Goal: Task Accomplishment & Management: Use online tool/utility

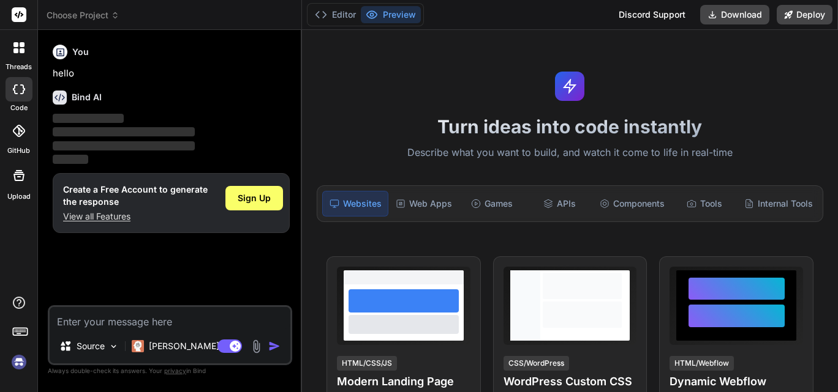
type textarea "x"
click at [173, 323] on textarea at bounding box center [170, 318] width 241 height 22
type textarea "# ALEXIA - AI-Powered Multi-Platform Business Messaging Assistant (Python Editi…"
type textarea "x"
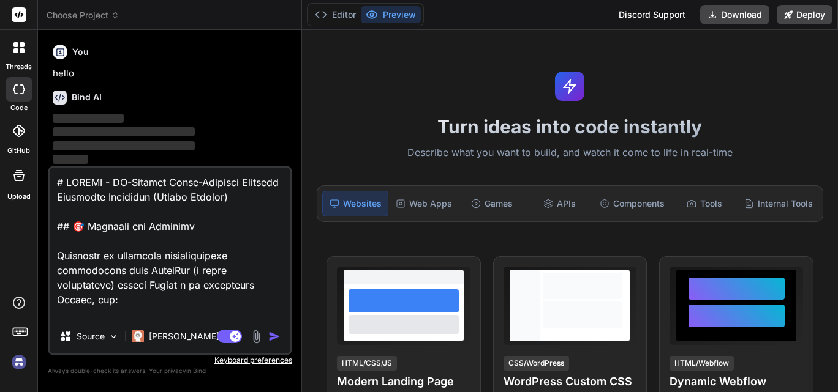
scroll to position [13579, 0]
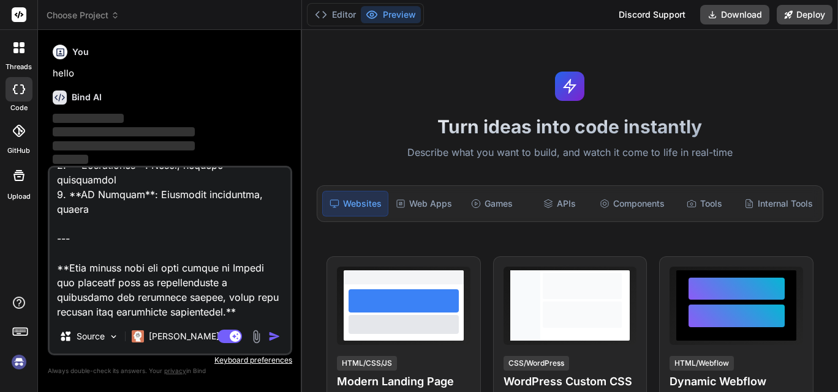
type textarea "# ALEXIA - AI-Powered Multi-Platform Business Messaging Assistant (Python Editi…"
click at [272, 340] on img "button" at bounding box center [274, 337] width 12 height 12
click at [274, 338] on img "button" at bounding box center [274, 337] width 12 height 12
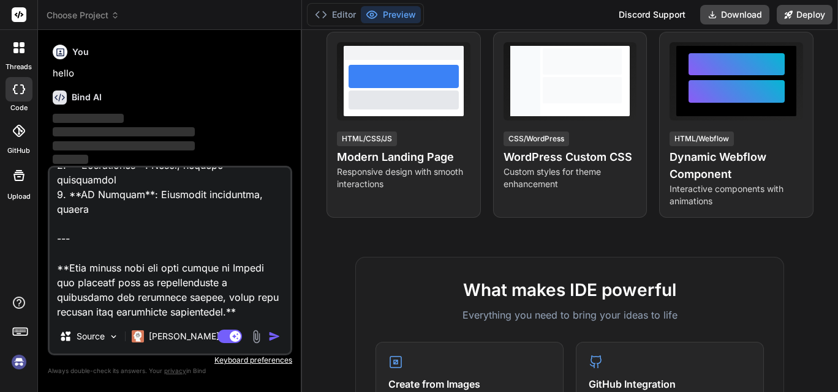
scroll to position [0, 0]
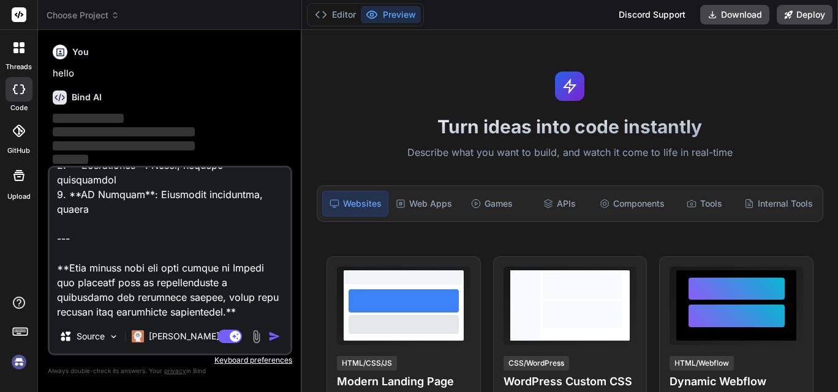
click at [228, 127] on p "‌" at bounding box center [171, 133] width 237 height 14
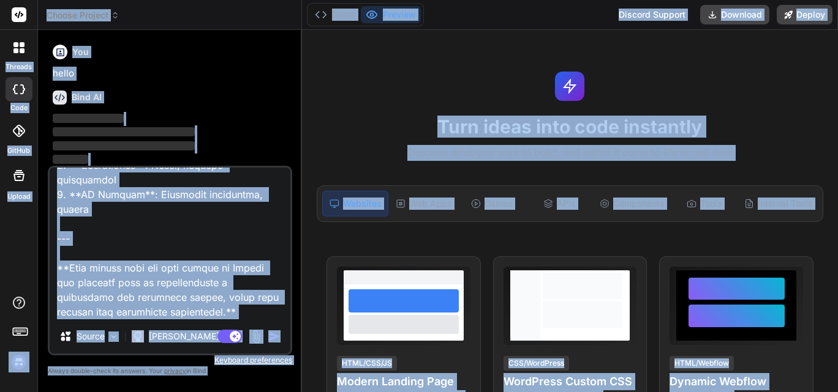
click at [228, 304] on textarea at bounding box center [170, 244] width 241 height 152
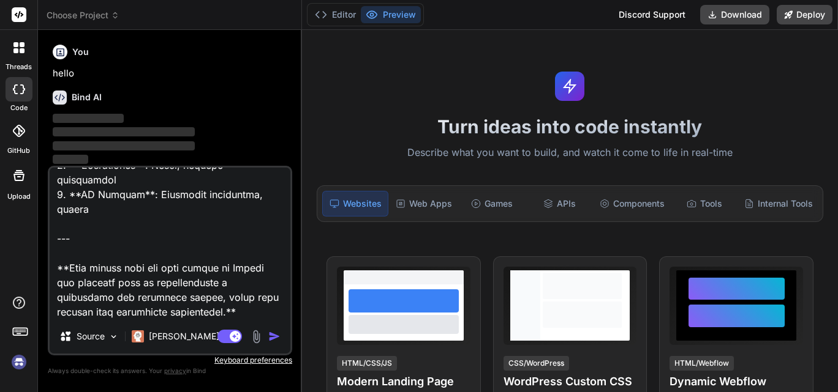
type textarea "x"
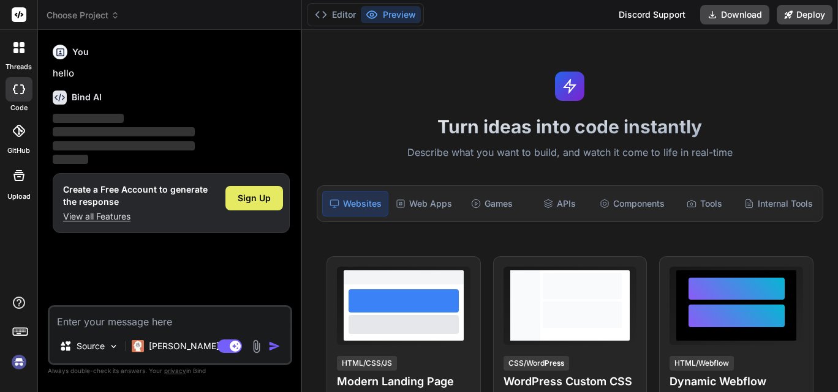
click at [258, 197] on span "Sign Up" at bounding box center [254, 198] width 33 height 12
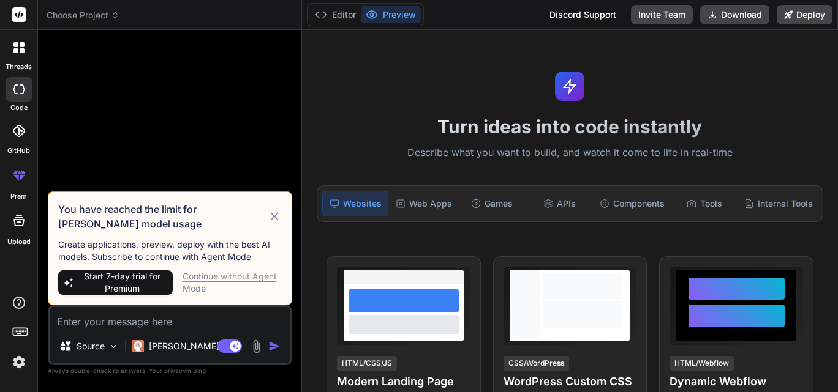
click at [274, 220] on icon at bounding box center [275, 216] width 14 height 15
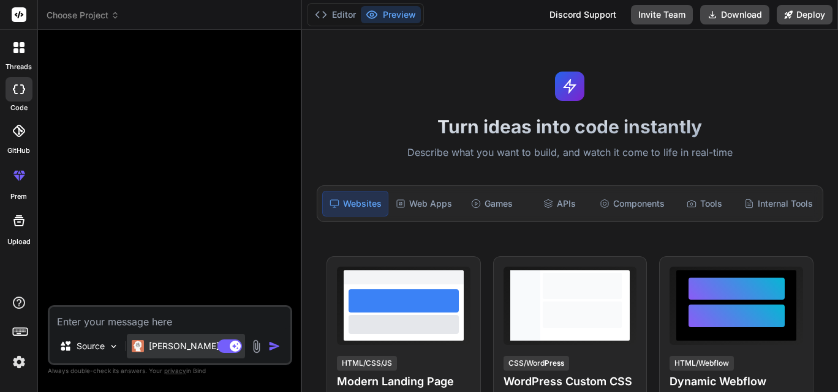
click at [178, 349] on p "Claude 4 S.." at bounding box center [194, 346] width 91 height 12
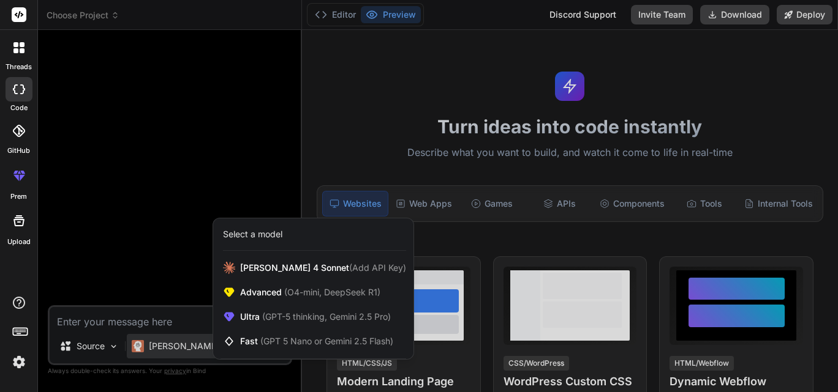
click at [179, 208] on div at bounding box center [419, 196] width 838 height 392
type textarea "x"
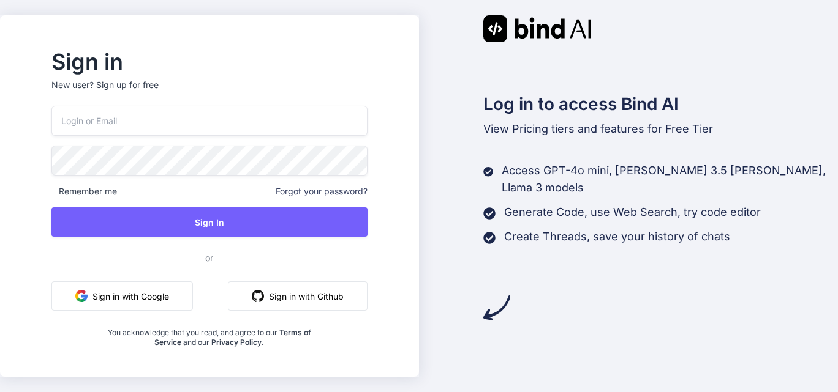
click at [167, 294] on button "Sign in with Google" at bounding box center [121, 296] width 141 height 29
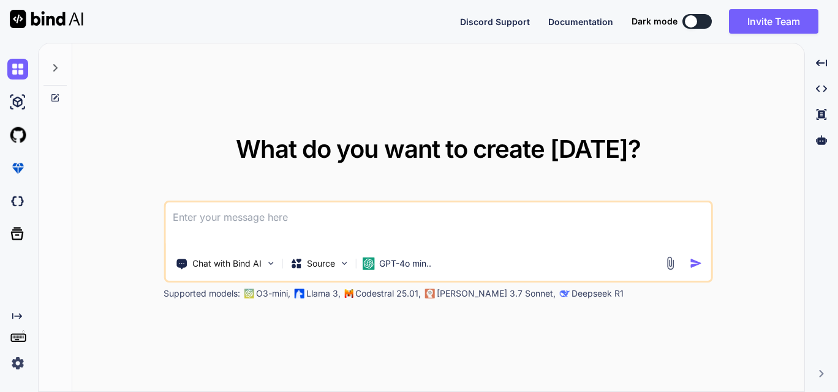
type textarea "x"
click at [217, 223] on textarea at bounding box center [438, 225] width 546 height 45
type textarea "# LOREMI - DO-Sitamet Conse-Adipisci Elitsedd Eiusmodte Incididun (Utlabo Etdol…"
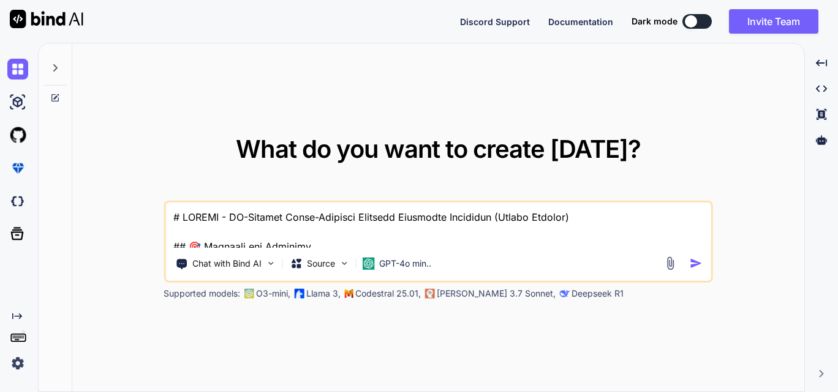
type textarea "x"
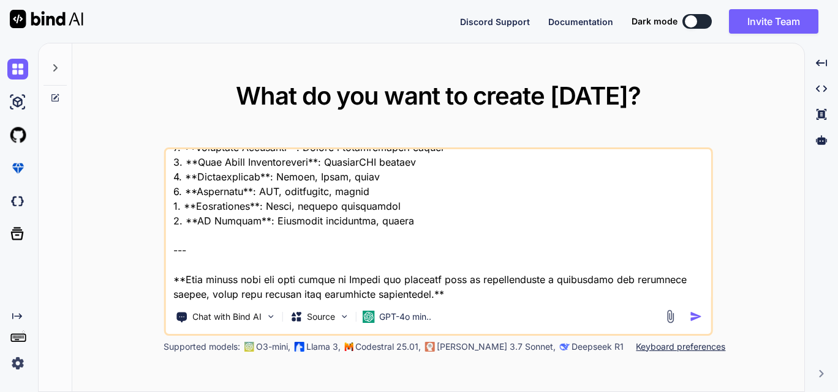
type textarea "# LOREMI - DO-Sitamet Conse-Adipisci Elitsedd Eiusmodte Incididun (Utlabo Etdol…"
click at [699, 320] on img "button" at bounding box center [695, 316] width 13 height 13
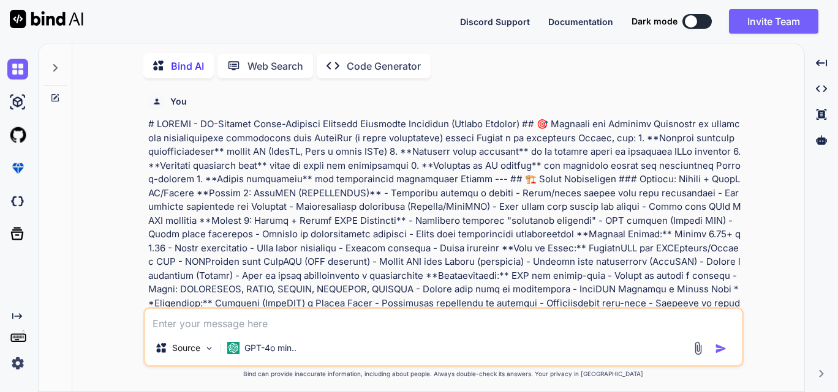
scroll to position [5, 0]
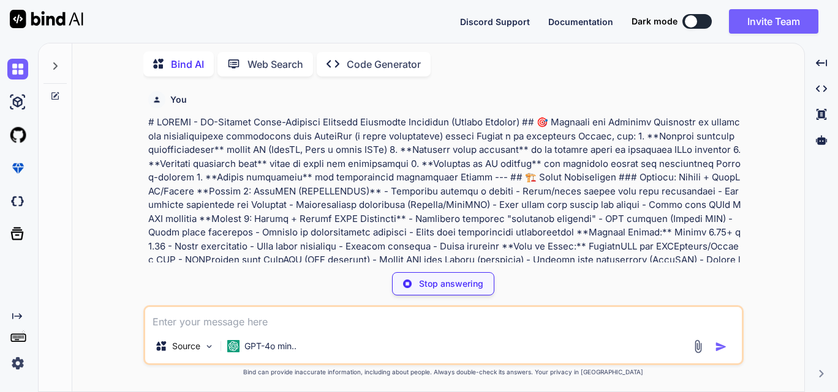
click at [769, 217] on div "You Bind AI ¡Este es un proyecto ambicioso y bien estructurado! Aquí tienes un …" at bounding box center [443, 239] width 722 height 306
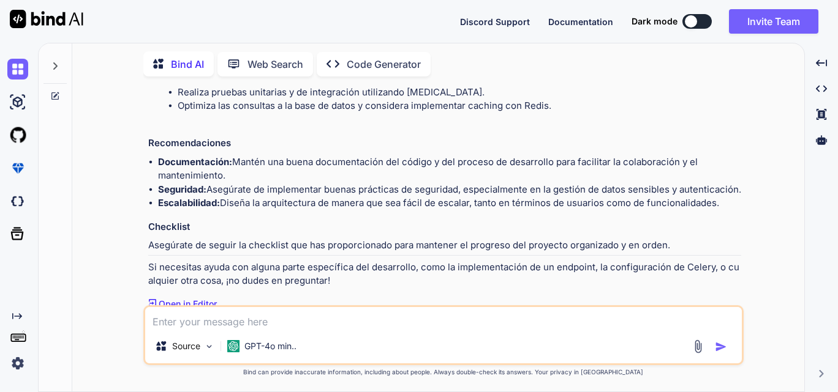
scroll to position [2949, 0]
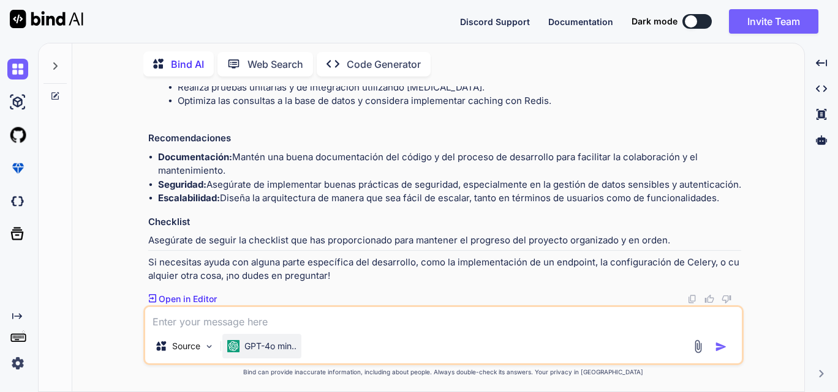
click at [259, 356] on div "GPT-4o min.." at bounding box center [261, 346] width 79 height 24
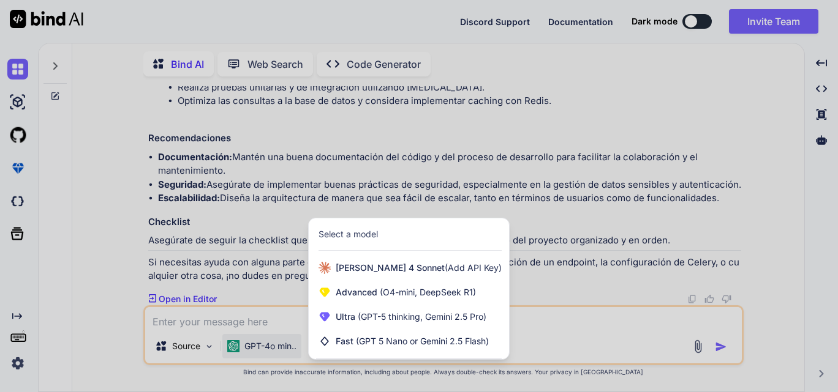
click at [259, 356] on div at bounding box center [419, 196] width 838 height 392
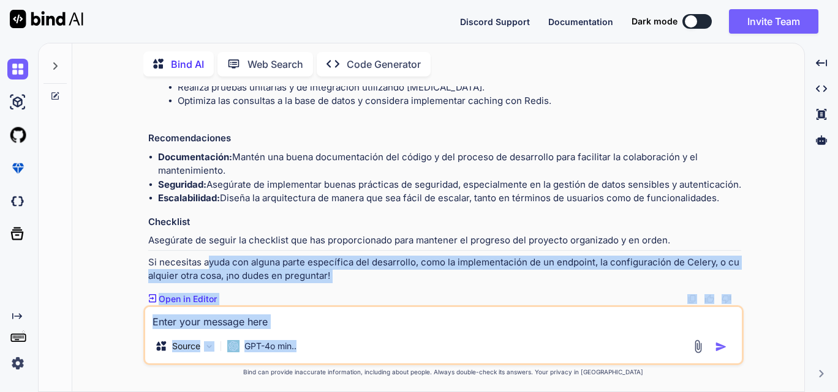
drag, startPoint x: 259, startPoint y: 356, endPoint x: 203, endPoint y: 265, distance: 107.2
click at [203, 265] on div "You Bind AI ¡Este es un proyecto ambicioso y bien estructurado! Aquí tienes un …" at bounding box center [443, 239] width 600 height 306
click at [102, 201] on div "You Bind AI ¡Este es un proyecto ambicioso y bien estructurado! Aquí tienes un …" at bounding box center [443, 239] width 722 height 306
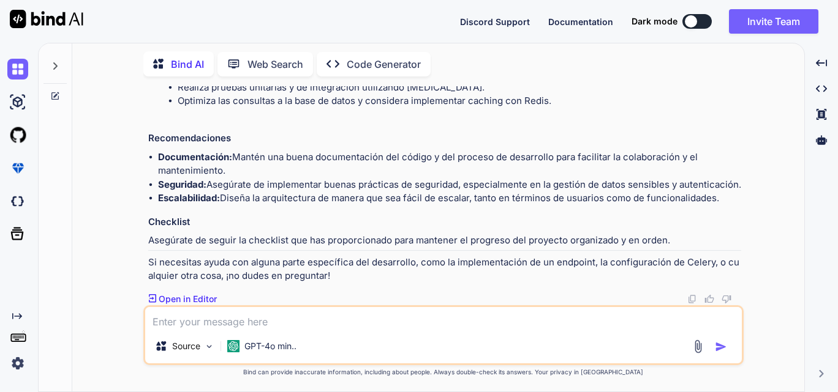
click at [387, 278] on p "Si necesitas ayuda con alguna parte específica del desarrollo, como la implemen…" at bounding box center [444, 270] width 593 height 28
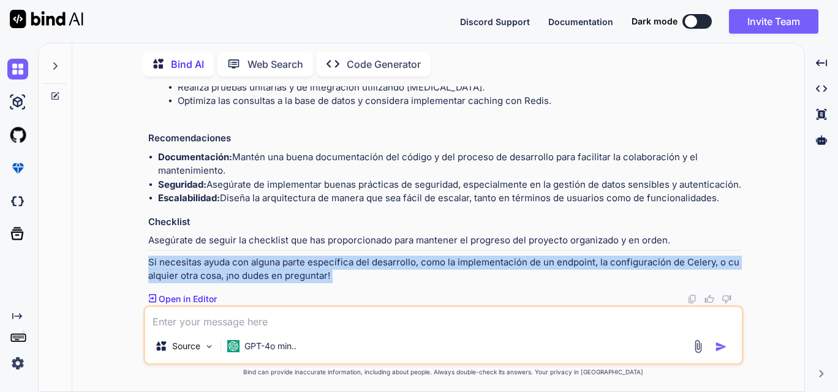
click at [203, 302] on p "Open in Editor" at bounding box center [188, 299] width 58 height 12
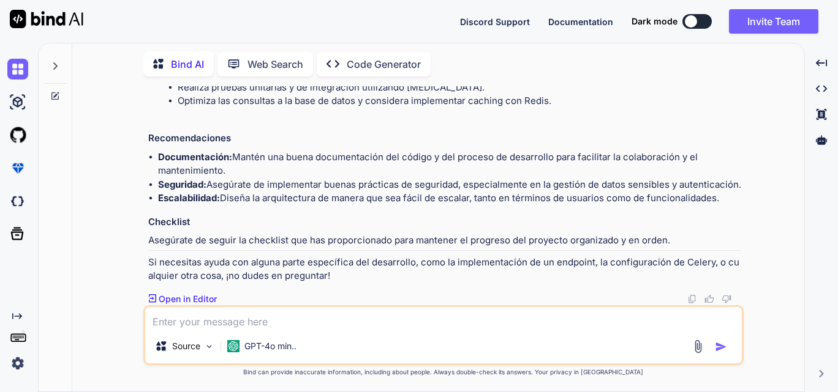
scroll to position [4410, 0]
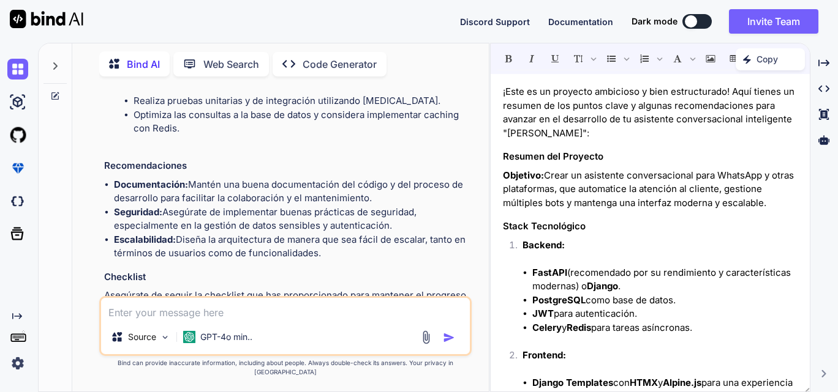
type textarea "x"
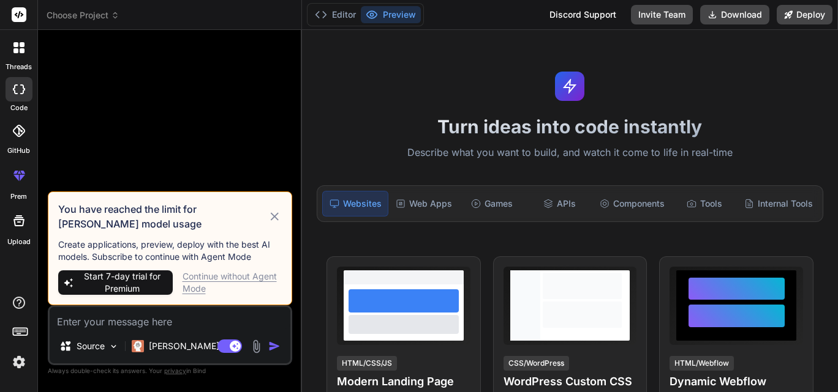
click at [276, 220] on icon at bounding box center [275, 216] width 14 height 15
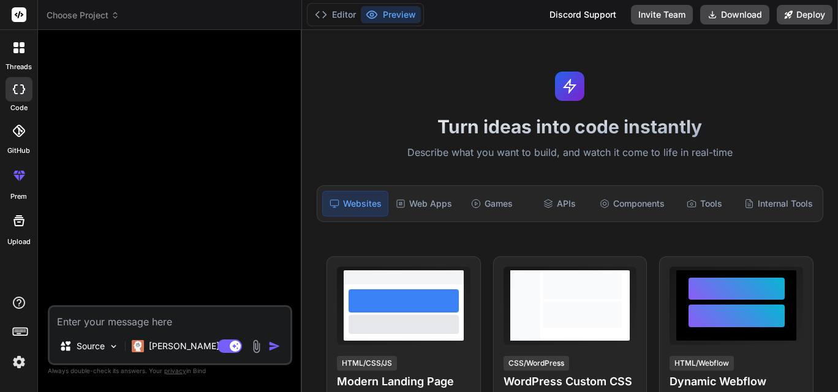
click at [18, 361] on img at bounding box center [19, 362] width 21 height 21
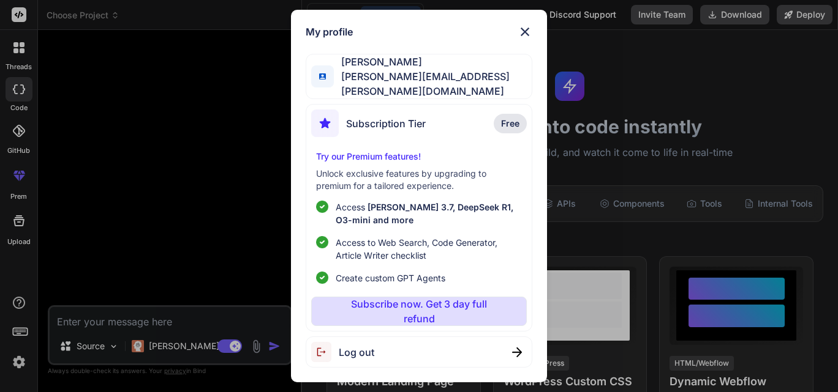
click at [356, 354] on span "Log out" at bounding box center [357, 352] width 36 height 15
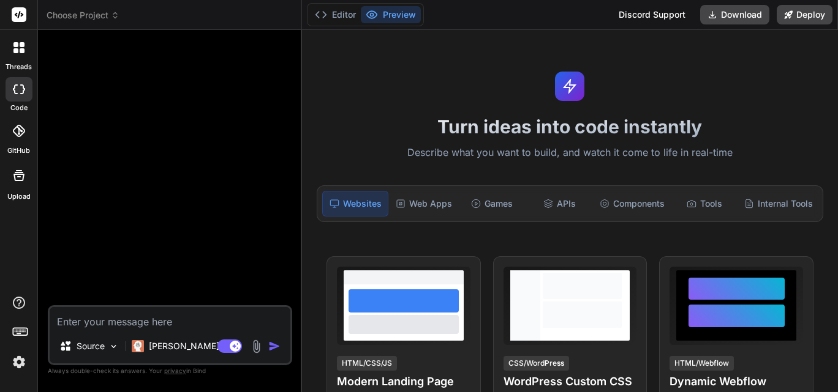
scroll to position [23, 0]
click at [181, 326] on textarea at bounding box center [170, 318] width 241 height 22
click at [23, 362] on img at bounding box center [19, 362] width 21 height 21
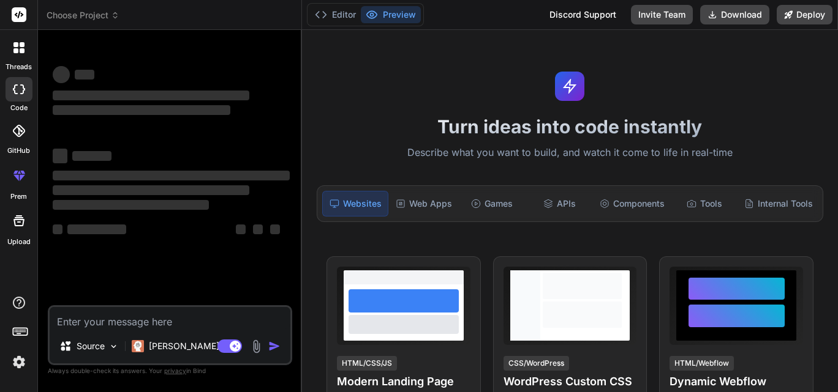
click at [193, 320] on textarea at bounding box center [170, 318] width 241 height 22
type textarea "x"
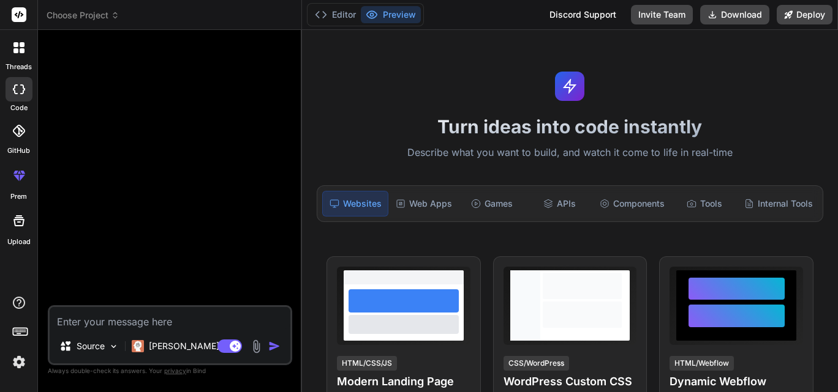
paste textarea "# ALEXIA - AI-Powered Multi-Platform Business Messaging Assistant (Python Editi…"
type textarea "# ALEXIA - AI-Powered Multi-Platform Business Messaging Assistant (Python Editi…"
type textarea "x"
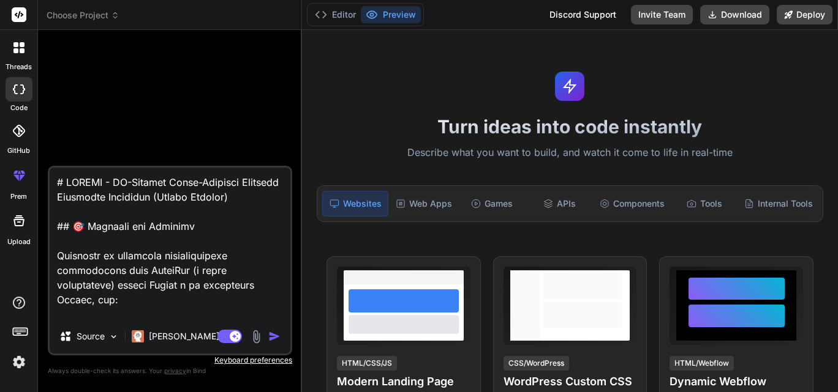
scroll to position [13579, 0]
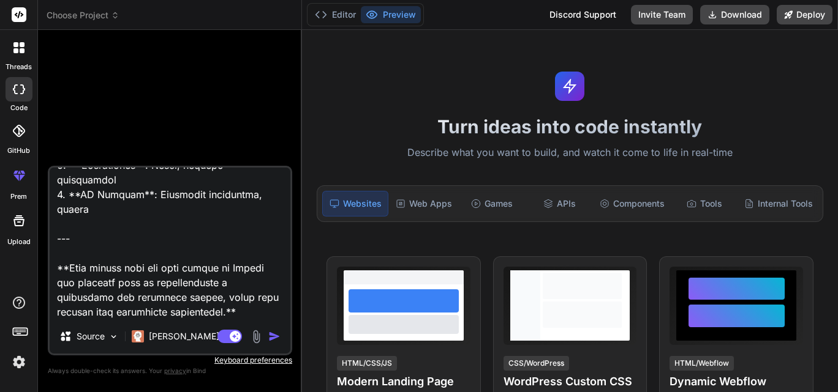
type textarea "# ALEXIA - AI-Powered Multi-Platform Business Messaging Assistant (Python Editi…"
click at [276, 339] on img "button" at bounding box center [274, 337] width 12 height 12
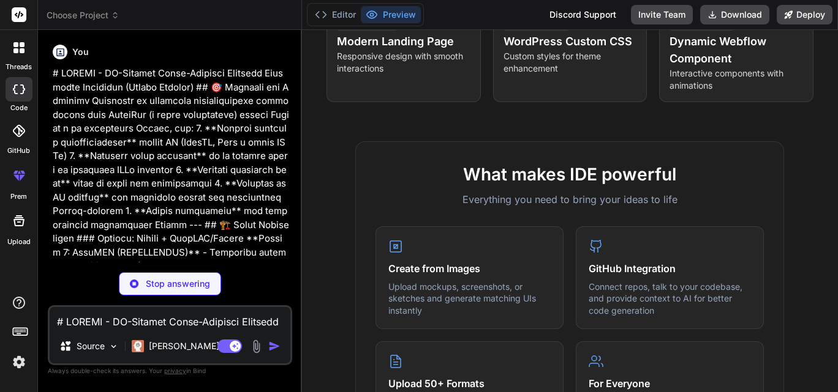
scroll to position [342, 0]
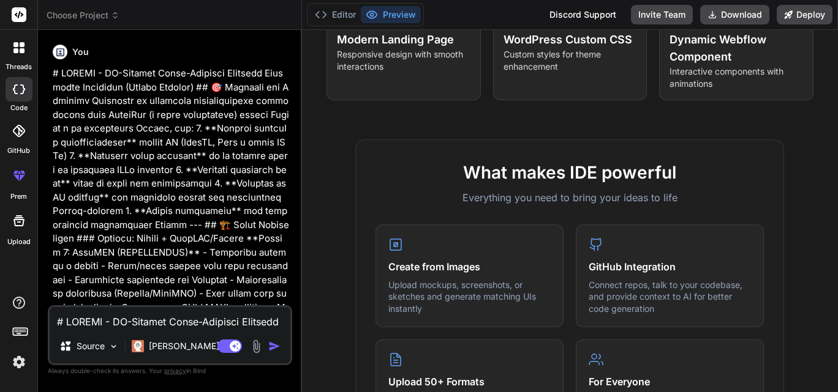
click at [18, 89] on icon at bounding box center [19, 89] width 12 height 10
type textarea "x"
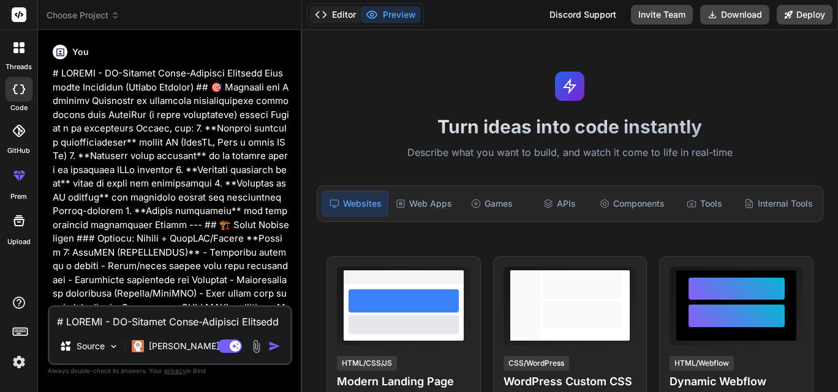
click at [349, 17] on button "Editor" at bounding box center [335, 14] width 51 height 17
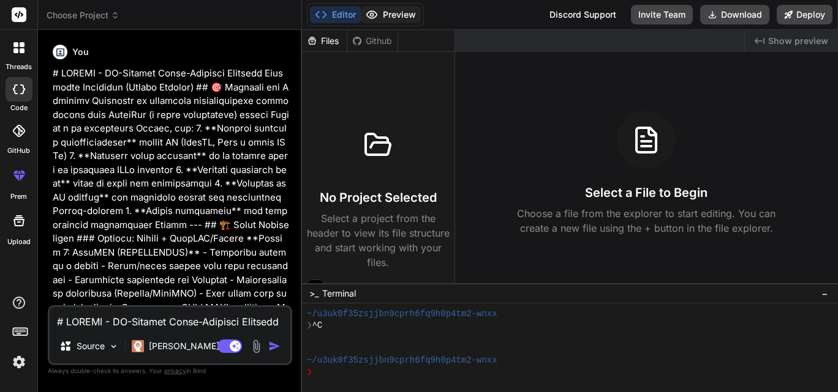
click at [391, 14] on button "Preview" at bounding box center [391, 14] width 60 height 17
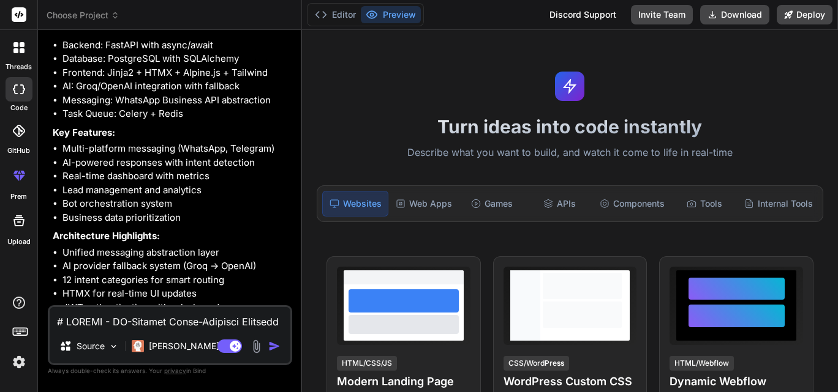
scroll to position [5396, 0]
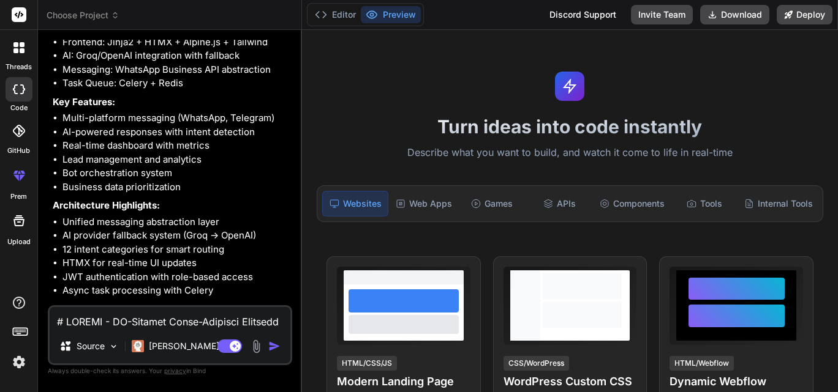
click at [104, 318] on textarea at bounding box center [170, 318] width 241 height 22
type textarea "y"
type textarea "x"
type textarea "ye"
type textarea "x"
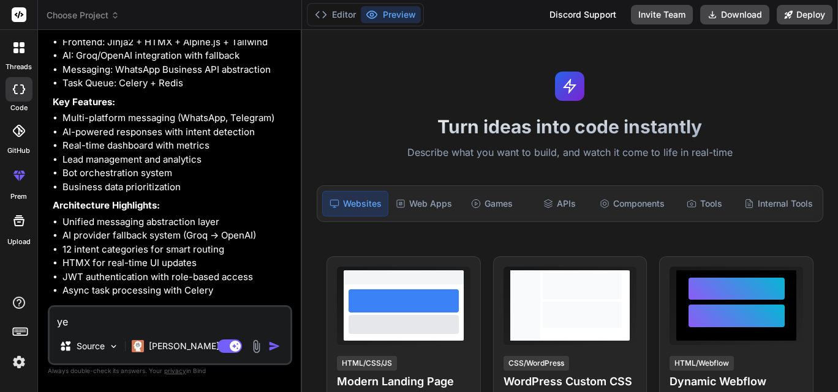
type textarea "yes"
type textarea "x"
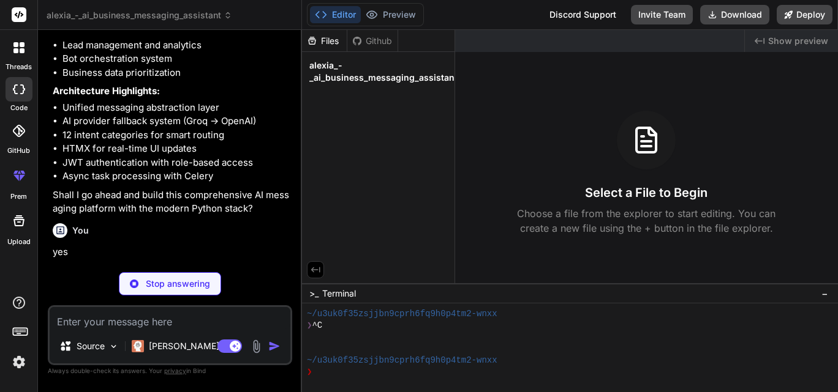
scroll to position [5523, 0]
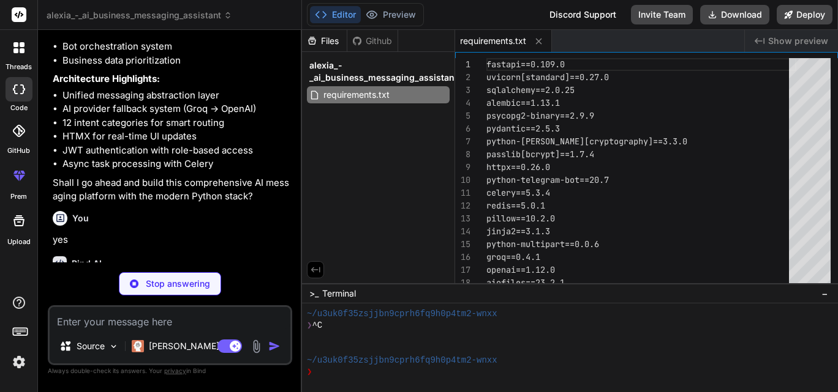
type textarea "x"
type textarea "REDIS_URL=redis://localhost:6379/0 # File Storage UPLOAD_DIR=uploads/ MAX_FILE_…"
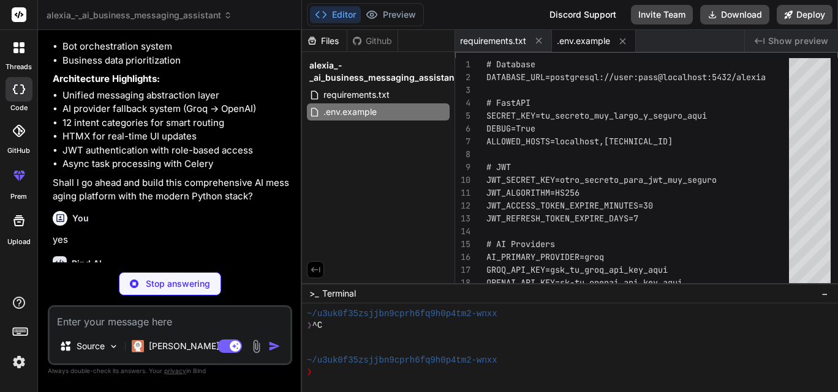
type textarea "x"
type textarea "[formatter_generic] format = %(levelname)-5.5s [%(name)s] %(message)s datefmt =…"
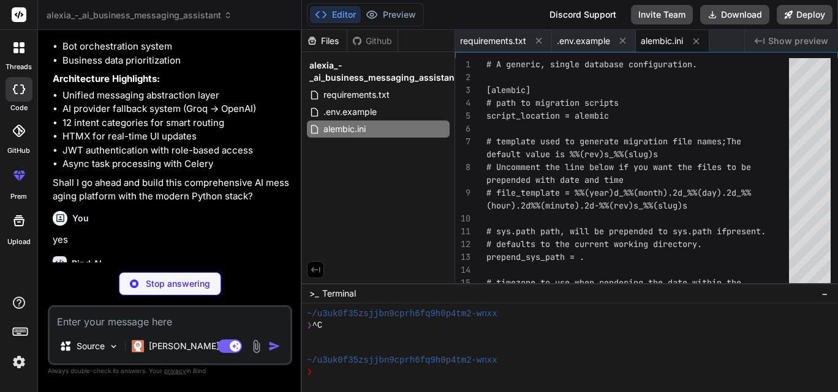
type textarea "x"
type textarea "else: run_migrations_online()"
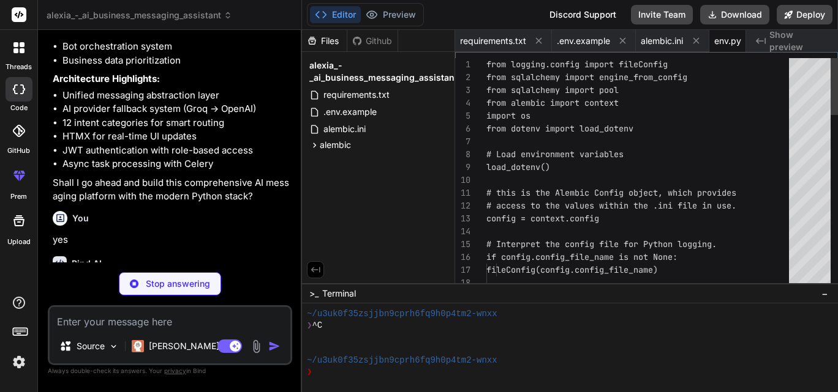
scroll to position [0, 38]
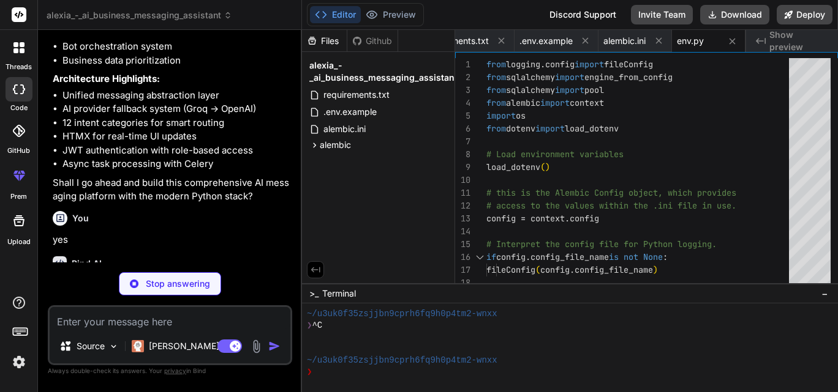
type textarea "x"
type textarea "def downgrade() -> None: ${downgrades if downgrades else "pass"}"
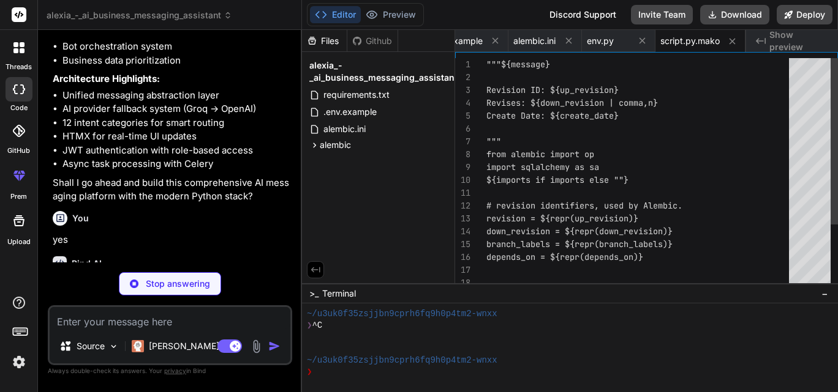
type textarea "x"
type textarea "# ALEXIA - AI-Powered Multi-Platform Business Messaging Assistant"
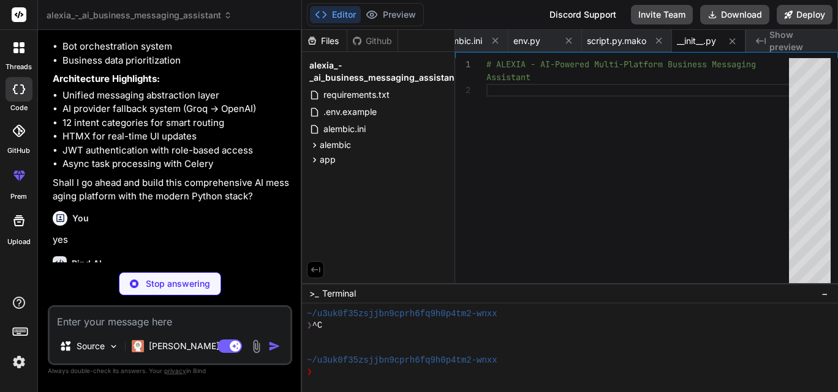
type textarea "x"
type textarea "uvicorn.run(app, host="0.0.0.0", port=8000)"
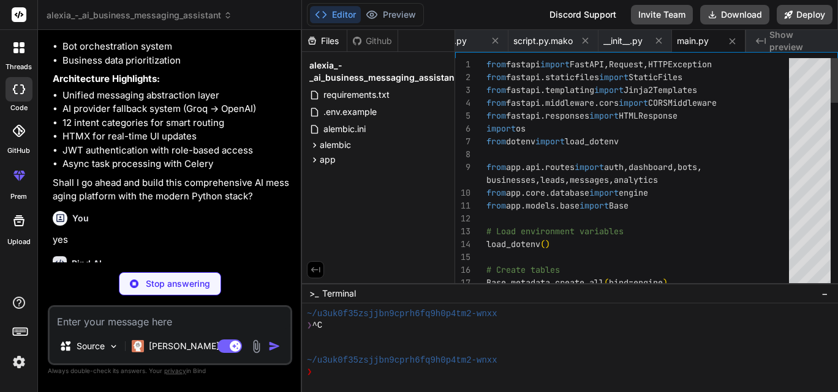
type textarea "x"
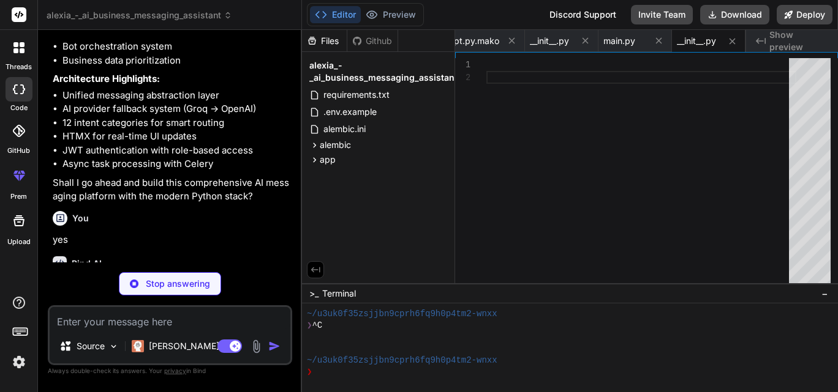
type textarea "x"
type textarea "db.close()"
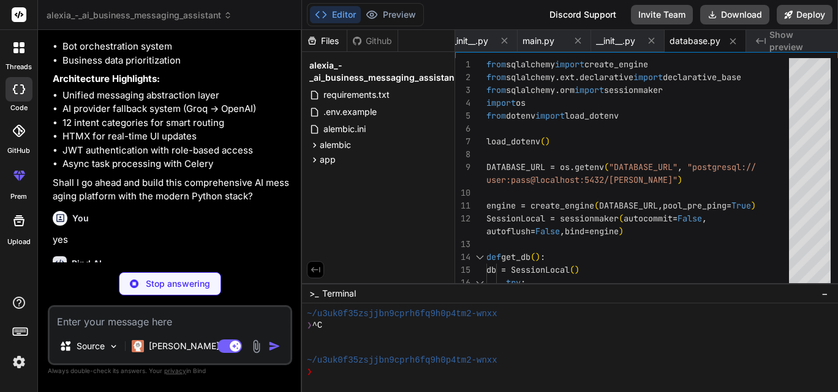
type textarea "x"
type textarea "payload = jwt.decode(token, SECRET_KEY, algorithms=[ALGORITHM]) return payload.…"
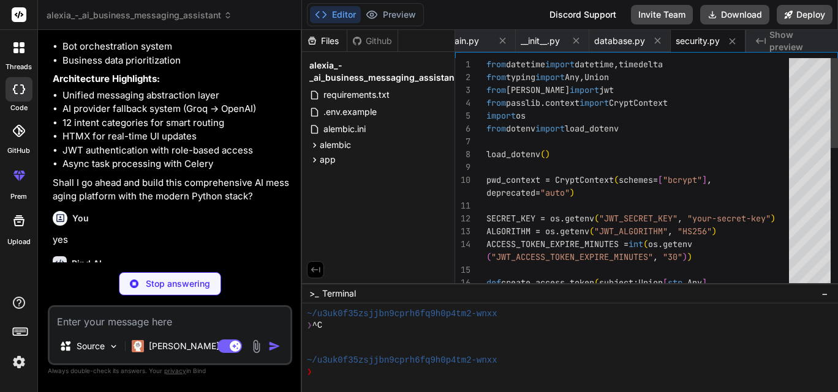
type textarea "x"
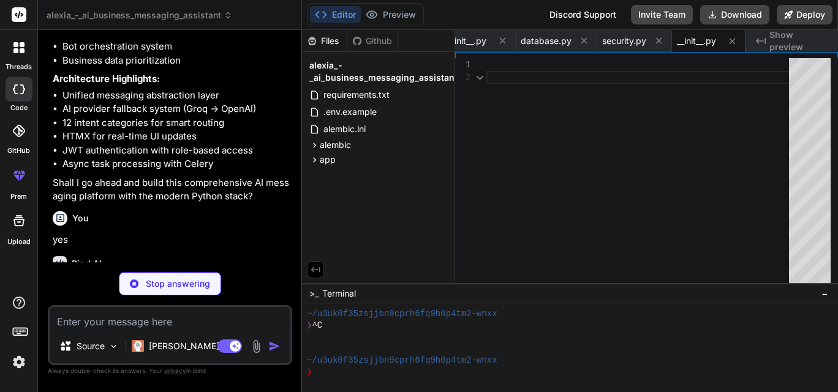
type textarea "x"
type textarea "from sqlalchemy.ext.declarative import declarative_base Base = declarative_base…"
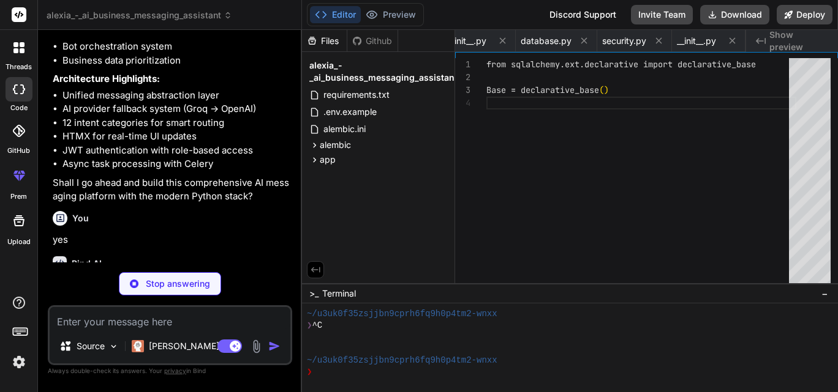
scroll to position [0, 651]
type textarea "x"
type textarea "onupdate=datetime.utcnow) # Relationships bots = relationship("Bot", back_popul…"
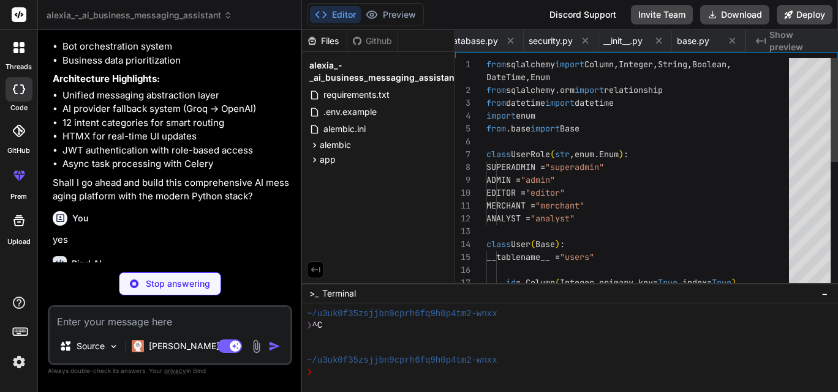
scroll to position [0, 724]
type textarea "x"
type textarea "back_populates="businesses") bots = relationship("Bot", back_populates="busines…"
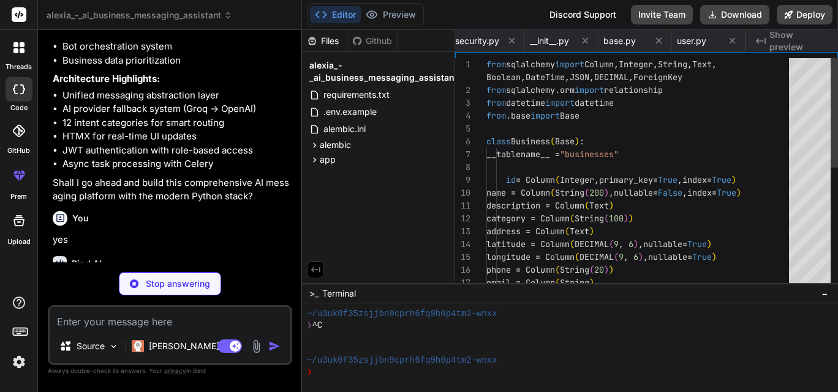
scroll to position [0, 803]
type textarea "x"
type textarea "# Relationships business = relationship("Business", back_populates="bots") crea…"
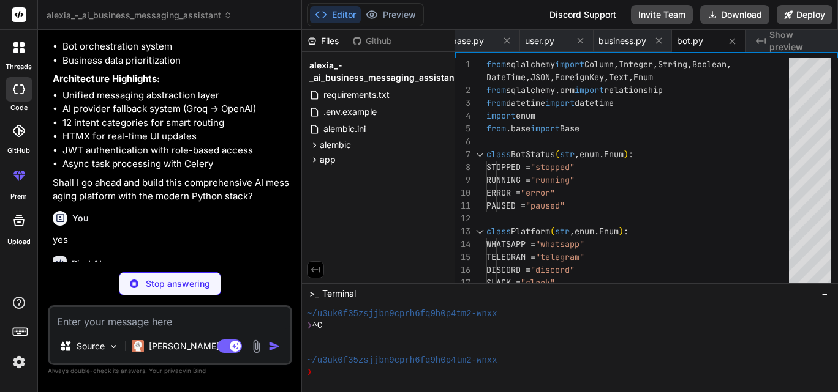
type textarea "x"
type textarea "bot = relationship("Bot", back_populates="conversations") business = relationsh…"
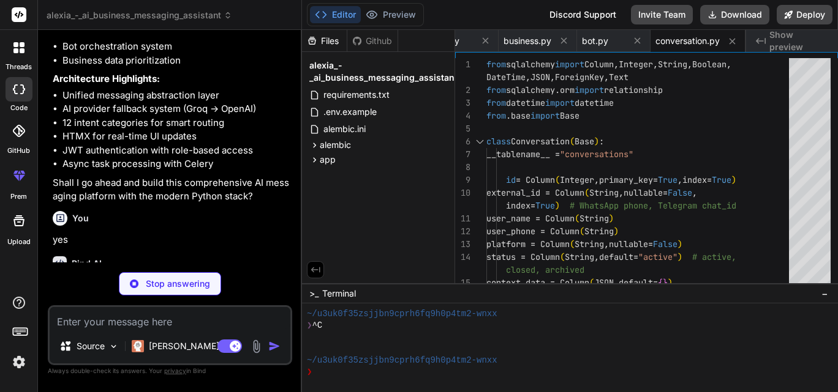
type textarea "x"
type textarea "conversation = relationship("Conversation", back_populates="messages")"
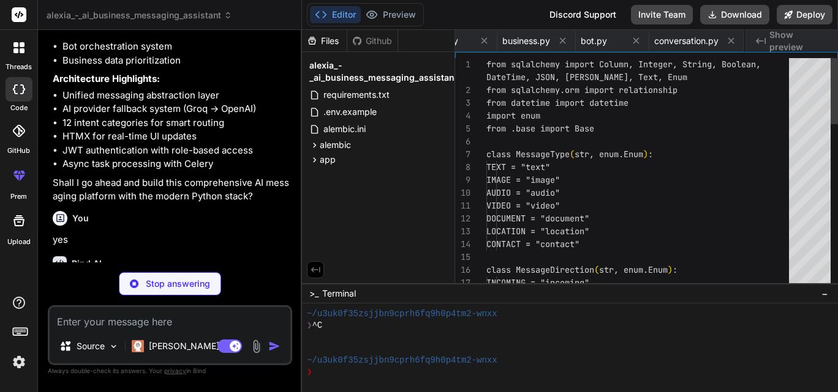
scroll to position [0, 1052]
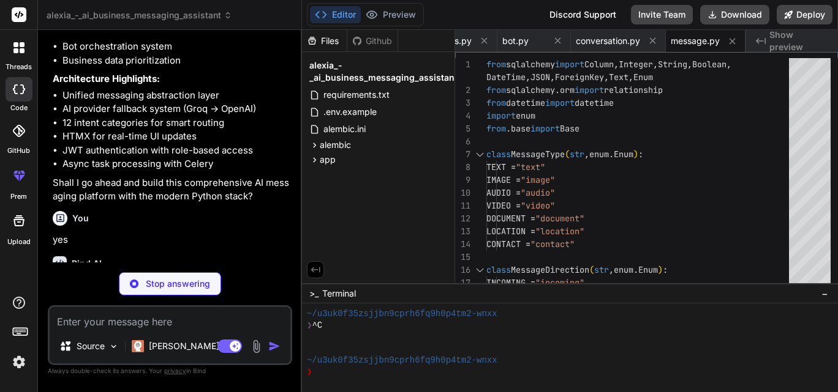
type textarea "x"
type textarea "business = relationship("Business", back_populates="leads") assigned_to_user = …"
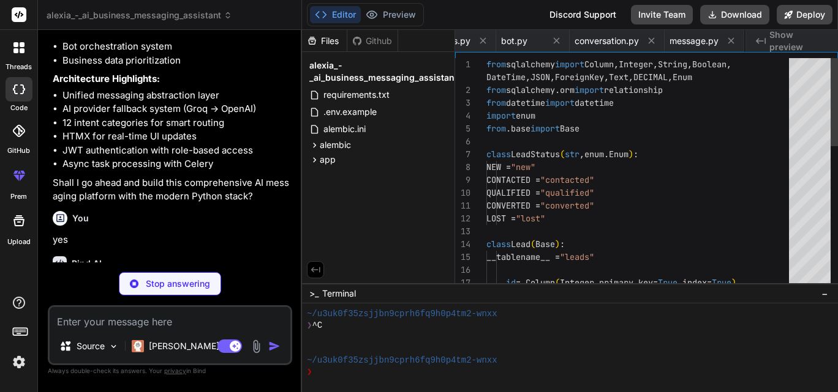
scroll to position [0, 1125]
type textarea "x"
type textarea "back_populates="products")"
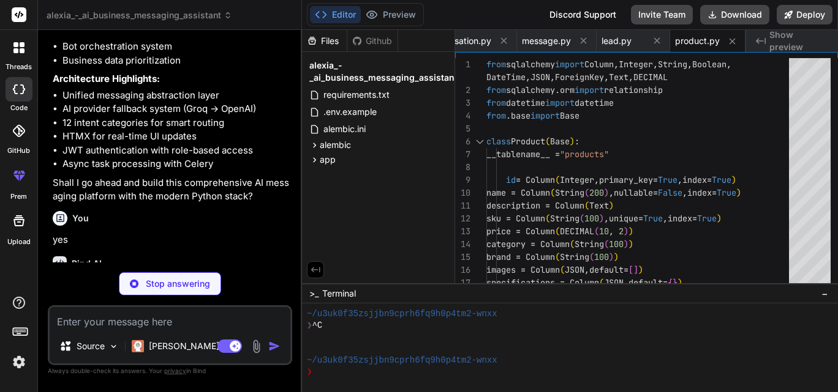
type textarea "x"
type textarea "updated_at = Column(DateTime, default=datetime.utcnow, onupdate=datetime.utcnow…"
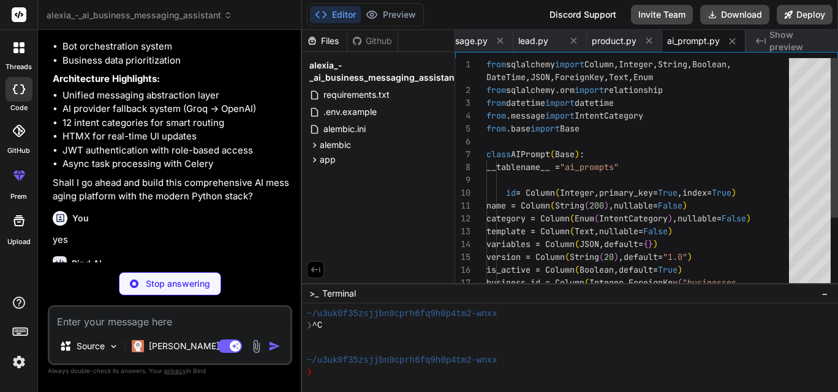
type textarea "x"
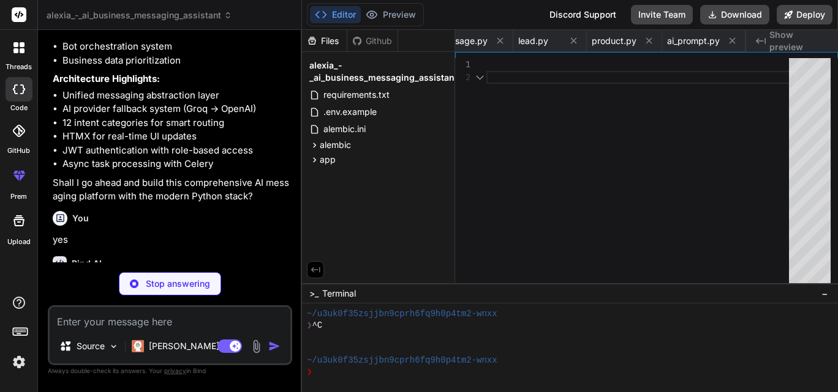
scroll to position [0, 1356]
type textarea "x"
type textarea "class Token(BaseModel): access_token: str token_type: str = "bearer" expires_in…"
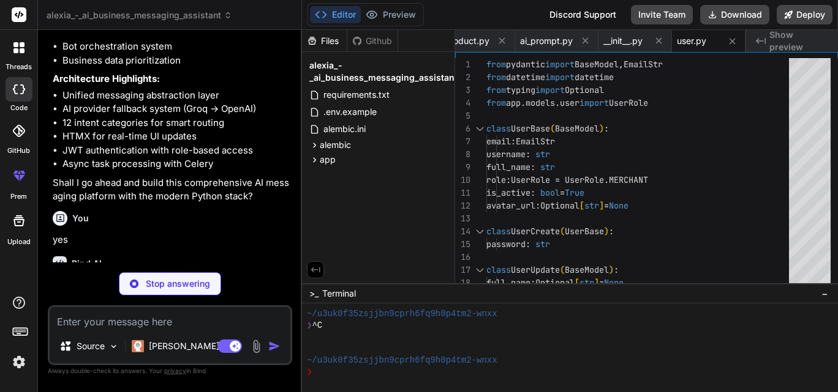
type textarea "x"
type textarea "created_at: datetime updated_at: datetime class Config: from_attributes = True"
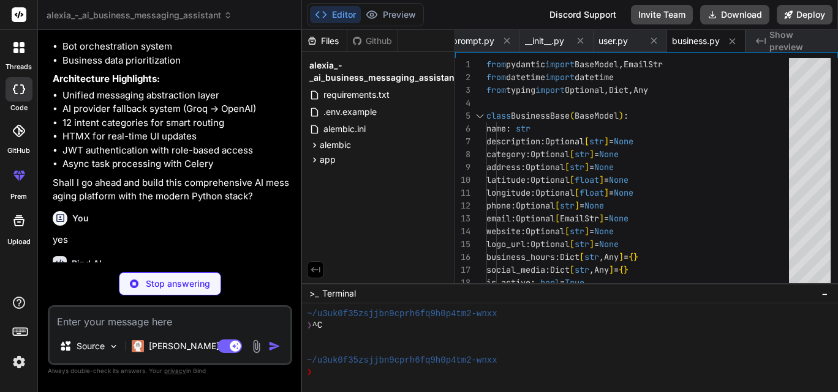
scroll to position [0, 1582]
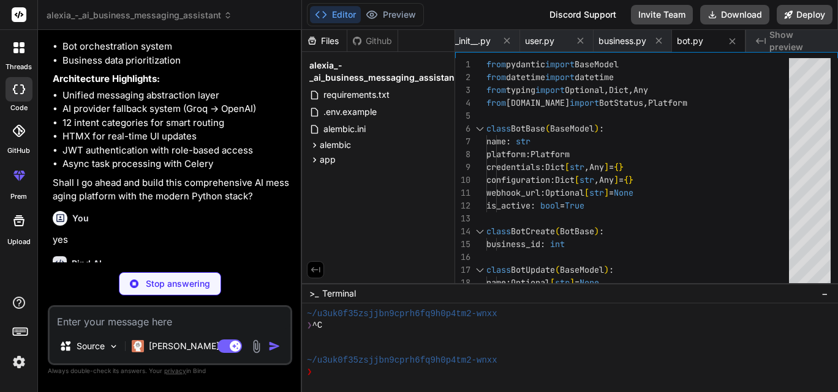
type textarea "x"
type textarea "class Config: from_attributes = True"
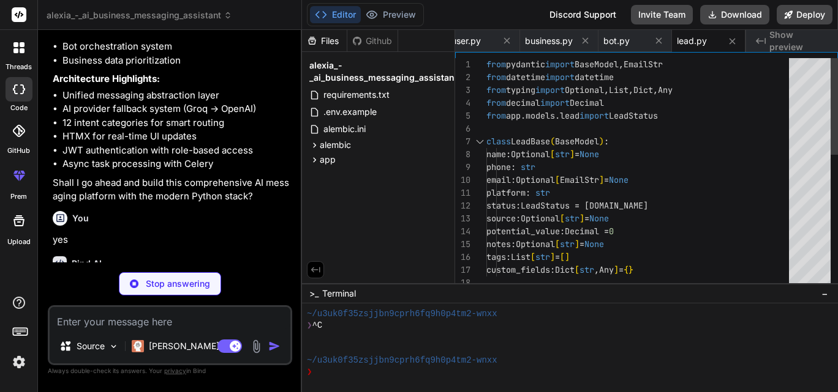
type textarea "x"
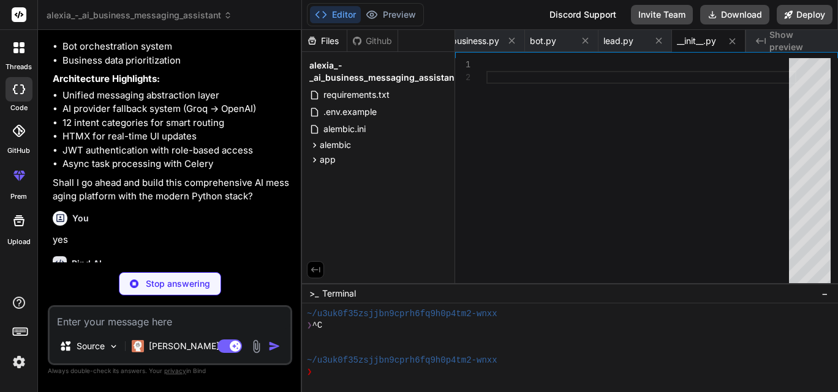
type textarea "x"
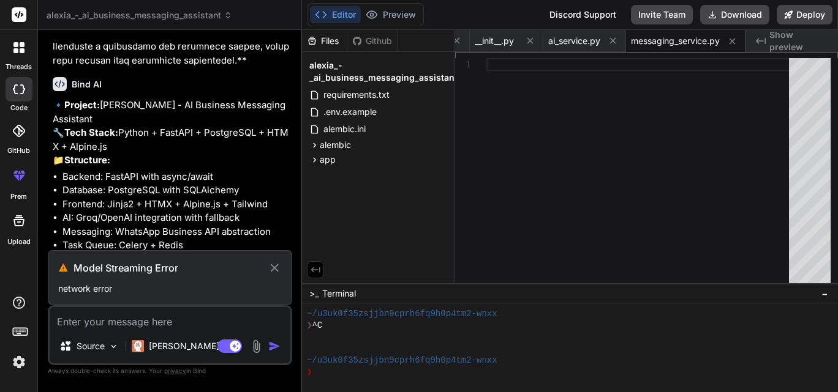
scroll to position [5221, 0]
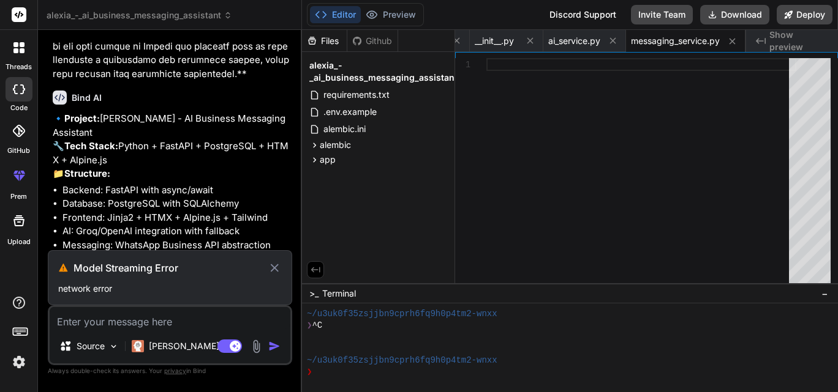
click at [276, 268] on icon at bounding box center [275, 268] width 8 height 8
type textarea "x"
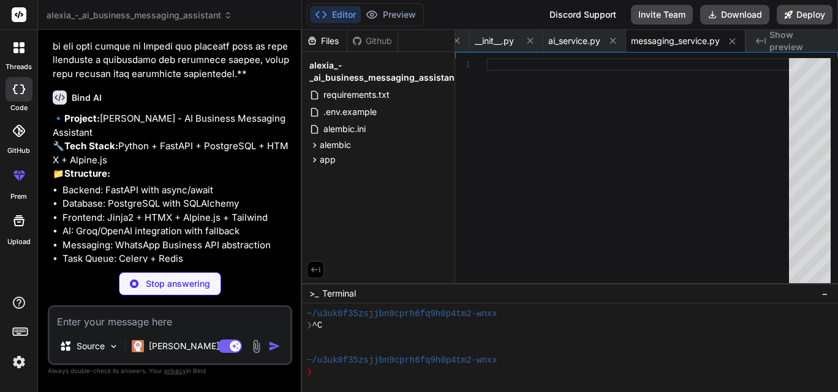
click at [275, 271] on p "Key Features:" at bounding box center [171, 278] width 237 height 14
click at [198, 322] on textarea at bounding box center [170, 318] width 241 height 22
type textarea "w"
type textarea "x"
type textarea "wh"
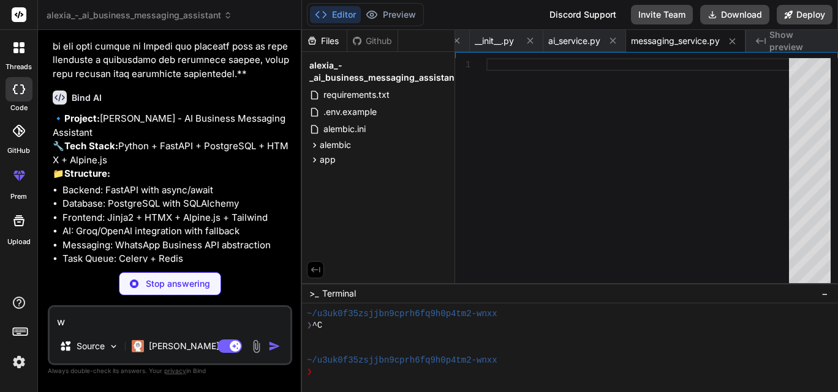
type textarea "x"
type textarea "wha"
type textarea "x"
type textarea "what"
type textarea "x"
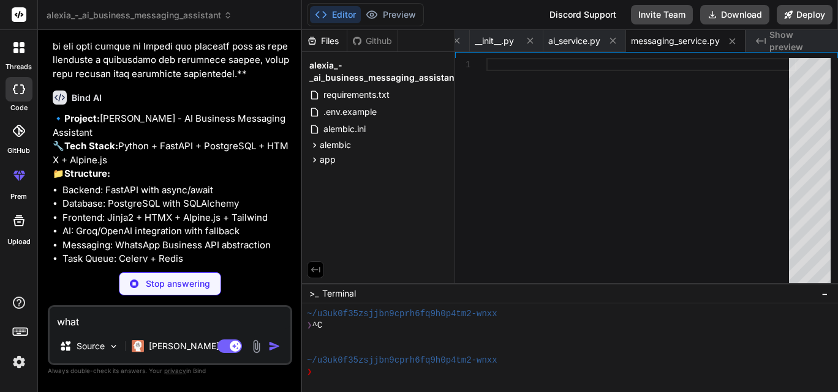
type textarea "what"
type textarea "x"
type textarea "what w"
type textarea "x"
type textarea "what wa"
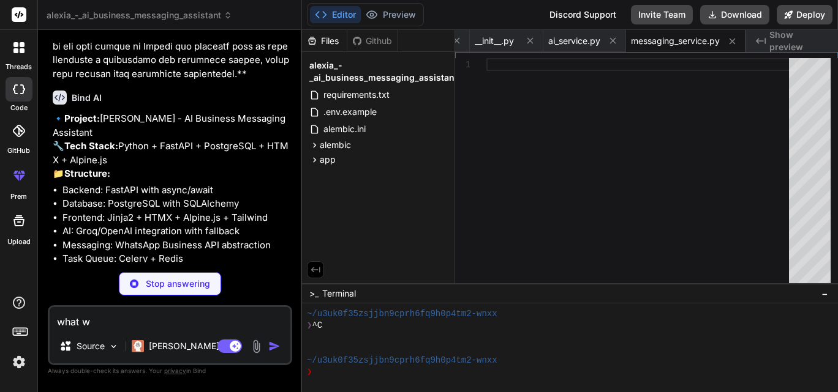
type textarea "x"
type textarea "what was"
type textarea "x"
type textarea "what was"
type textarea "x"
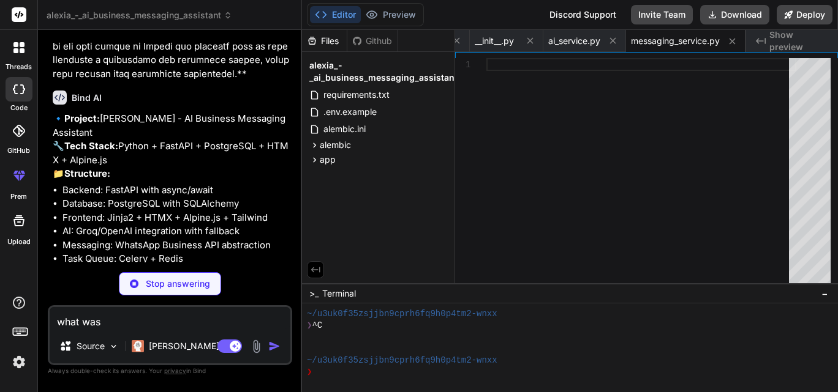
type textarea "what was t"
type textarea "x"
type textarea "what was th"
type textarea "x"
type textarea "what was the"
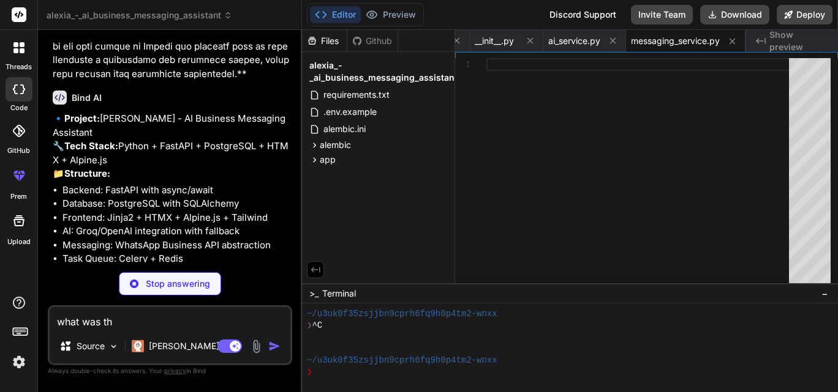
type textarea "x"
type textarea "what was the"
type textarea "x"
type textarea "what was the e"
type textarea "x"
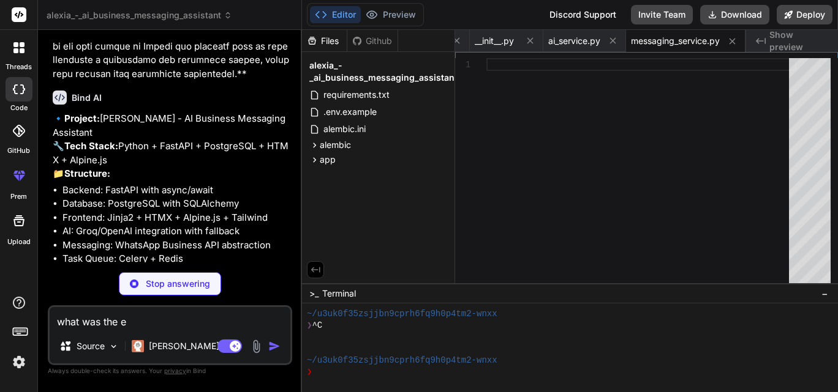
type textarea "what was the er"
type textarea "x"
type textarea "what was the err"
type textarea "x"
type textarea "what was the erro"
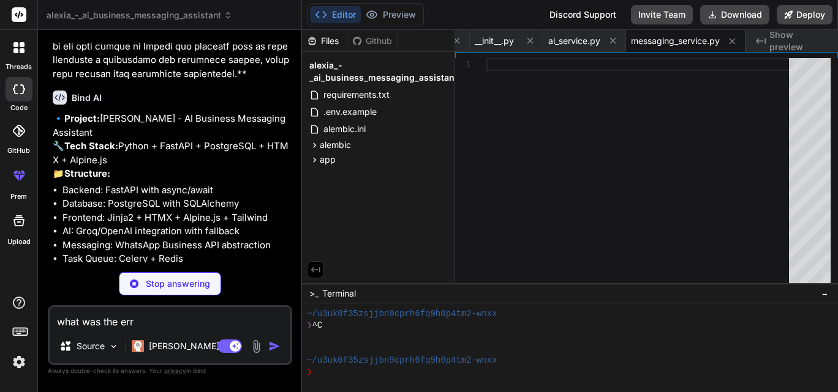
type textarea "x"
type textarea "what was the error"
type textarea "x"
type textarea "what was the error="
type textarea "x"
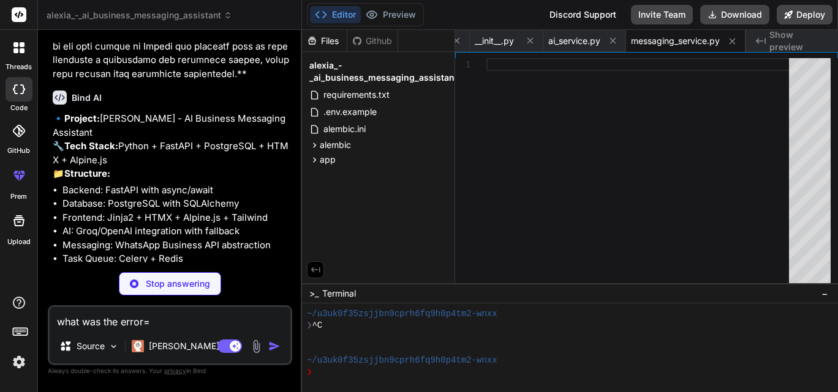
type textarea "what was the error=¿"
type textarea "x"
type textarea "what was the error=¿?"
type textarea "x"
type textarea "what was the error=¿"
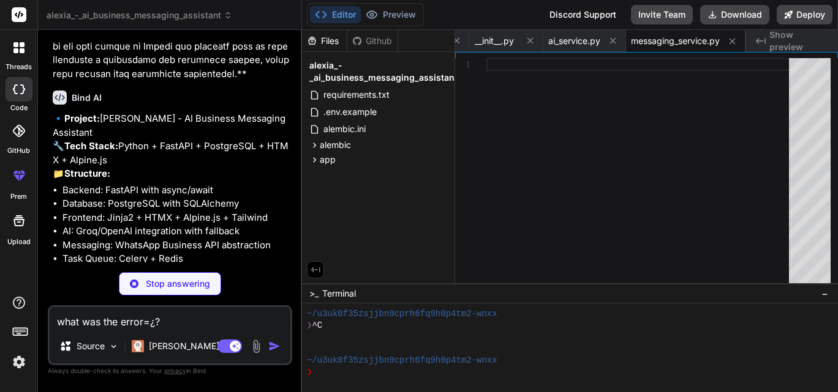
type textarea "x"
type textarea "what was the error="
type textarea "x"
type textarea "what was the error"
type textarea "x"
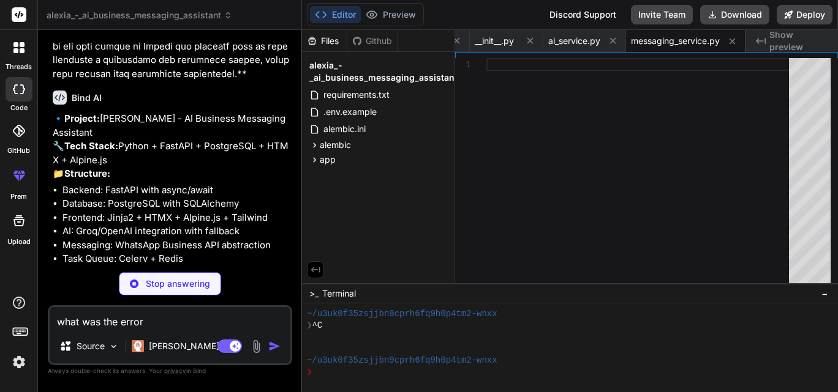
type textarea "what was the error¡"
type textarea "x"
type textarea "what was the error"
type textarea "x"
type textarea "what was the error?"
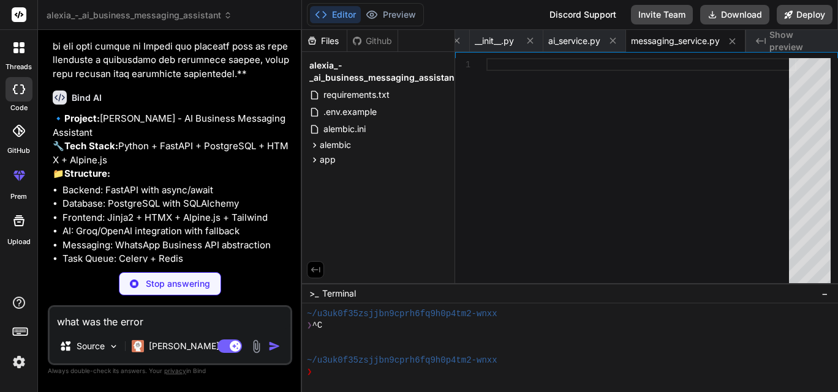
type textarea "x"
type textarea "what was the error?"
type textarea "x"
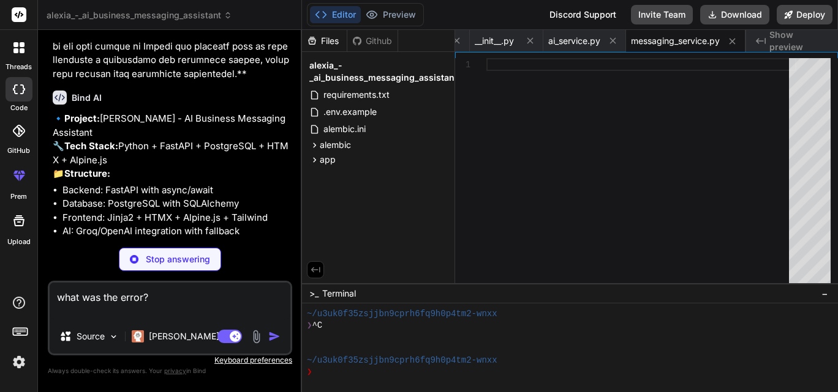
type textarea "what was the error?"
type textarea "x"
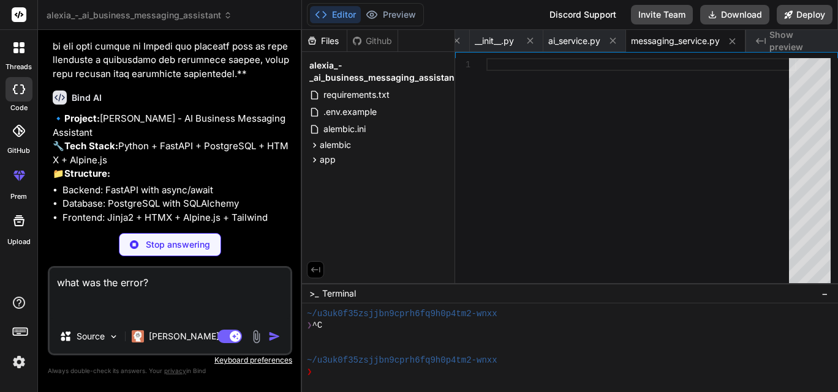
type textarea "what was the error?"
type textarea "x"
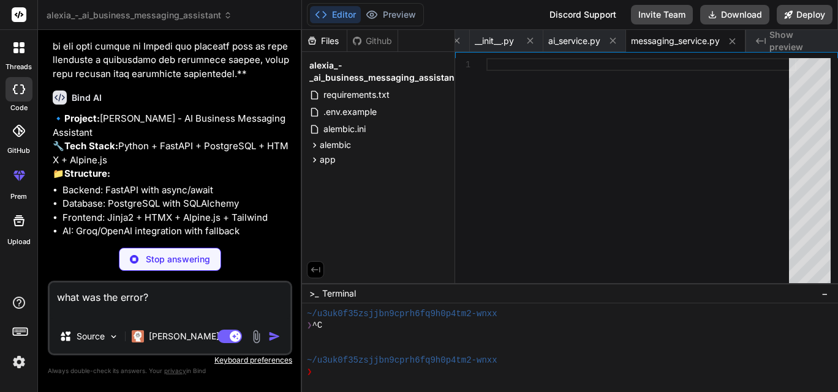
type textarea "what was the error?"
type textarea "x"
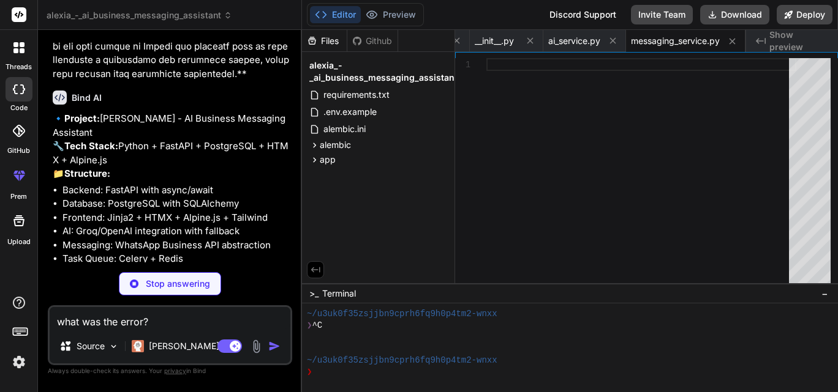
type textarea "what was the error?"
click at [165, 288] on p "Stop answering" at bounding box center [178, 284] width 64 height 12
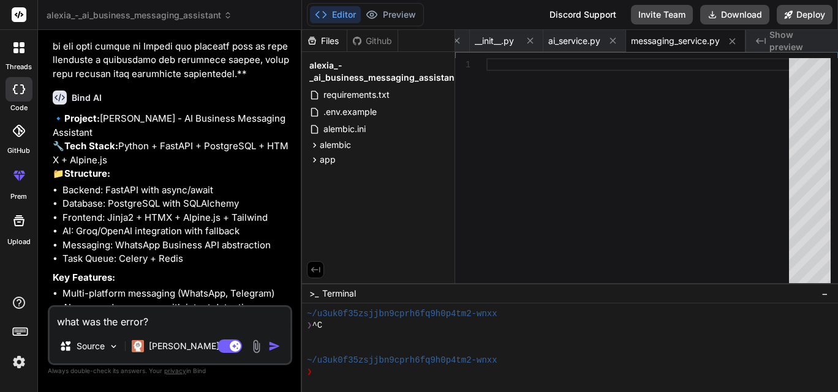
click at [249, 301] on li "AI-powered responses with intent detection" at bounding box center [175, 308] width 227 height 14
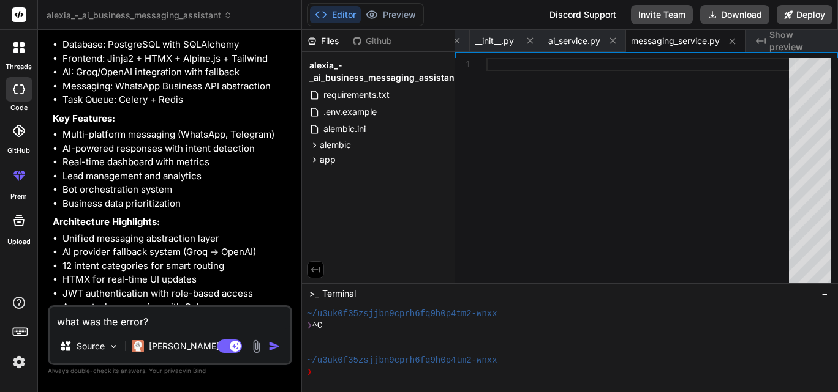
scroll to position [5437, 0]
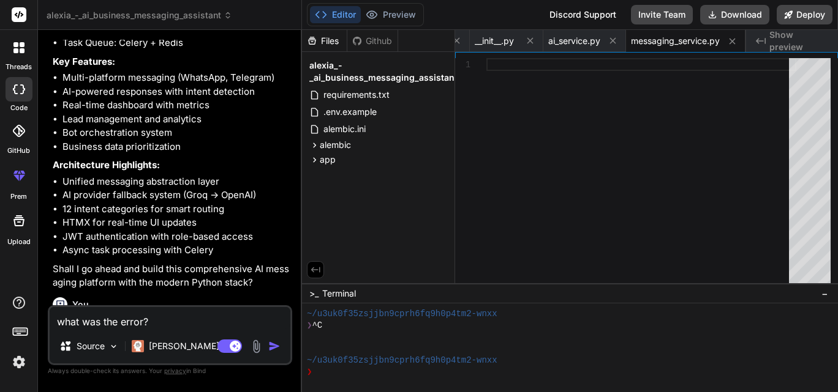
click at [269, 351] on img "button" at bounding box center [274, 346] width 12 height 12
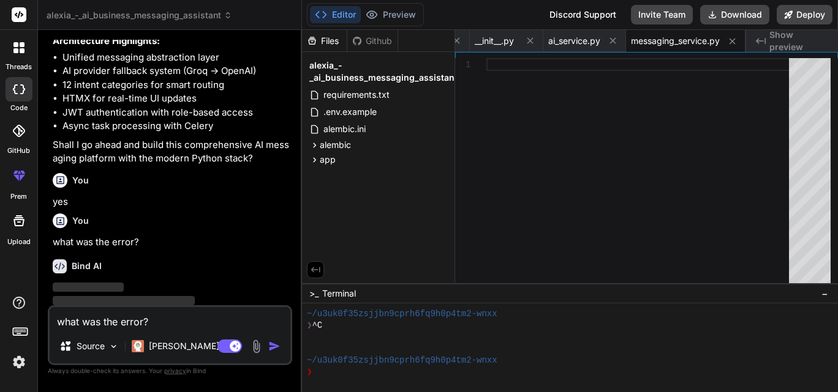
scroll to position [5564, 0]
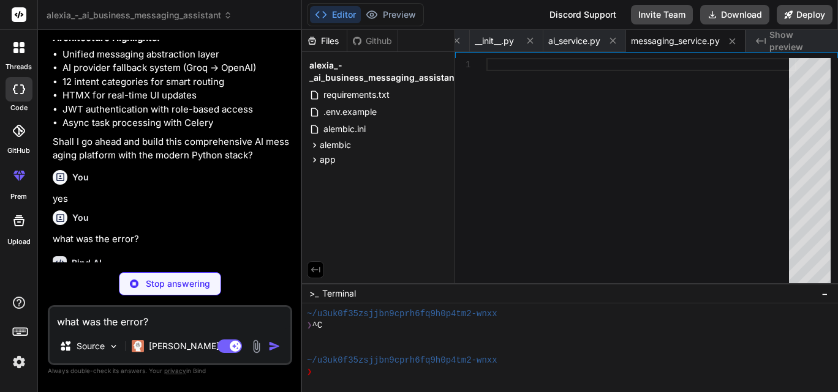
click at [271, 278] on p "Looking at the artifact, I can see it was cut off (truncated) in the middle of …" at bounding box center [171, 307] width 237 height 58
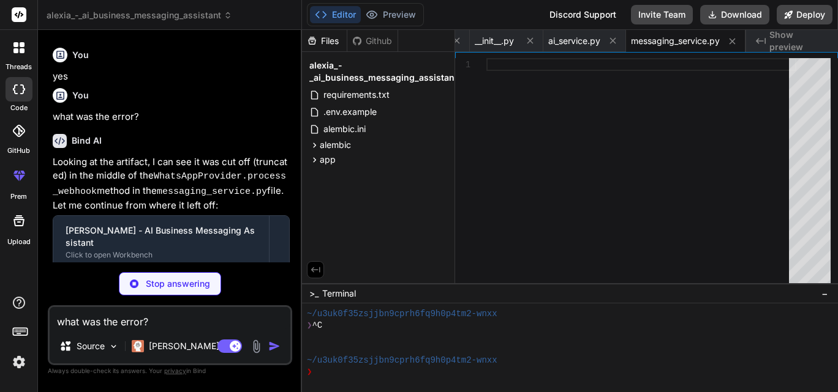
scroll to position [5704, 0]
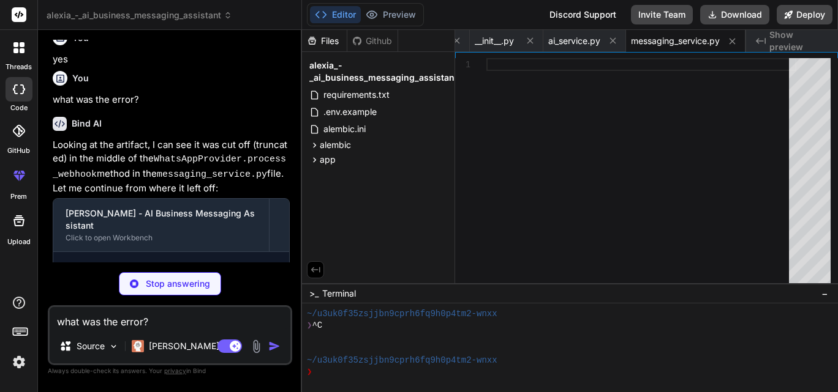
type textarea "x"
type textarea "def get_supported_platforms(self) -> List[Platform]: """Get list of configured …"
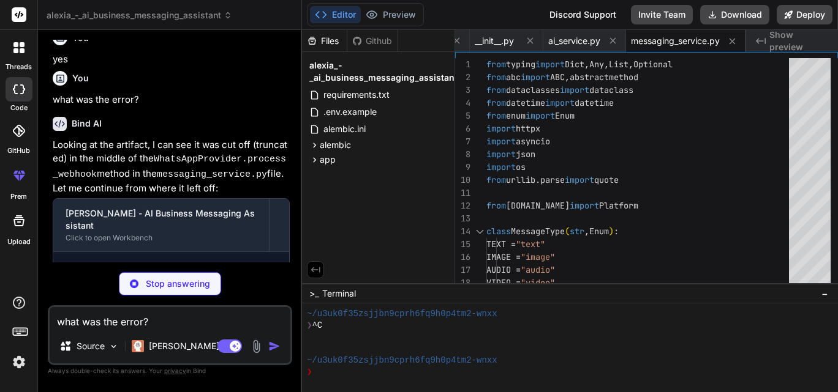
click at [295, 262] on div "Bind AI Web Search Created with Pixso. Code Generator You Bind AI 🔹 Project: AL…" at bounding box center [170, 211] width 264 height 362
click at [277, 252] on div "Create app/services/messaging_service.py Create app/services/business_service.py" at bounding box center [171, 292] width 236 height 81
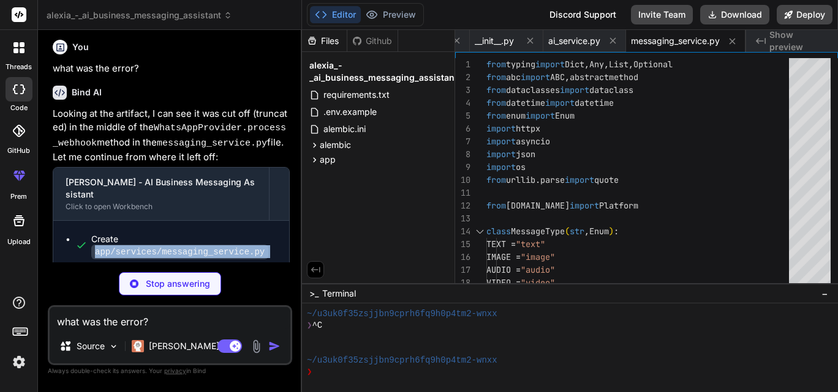
drag, startPoint x: 287, startPoint y: 231, endPoint x: 294, endPoint y: 258, distance: 28.1
click at [294, 258] on div "Bind AI Web Search Created with Pixso. Code Generator You Bind AI 🔹 Project: AL…" at bounding box center [170, 211] width 264 height 362
click at [291, 270] on div "You Bind AI 🔹 Project: ALEXIA - AI Business Messaging Assistant 🔧 Tech Stack: P…" at bounding box center [170, 216] width 244 height 352
type textarea "x"
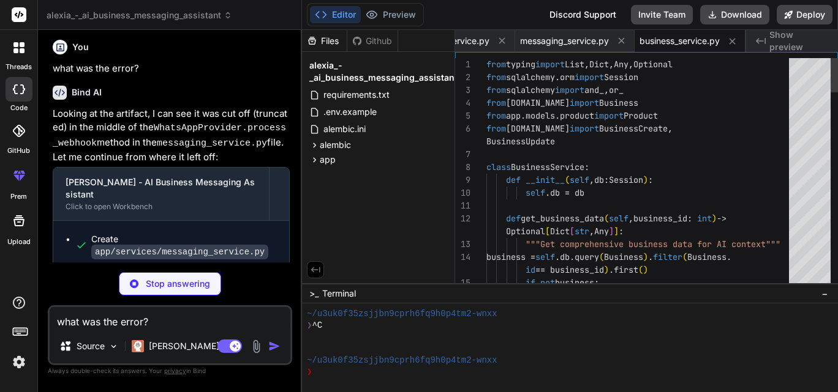
type textarea "x"
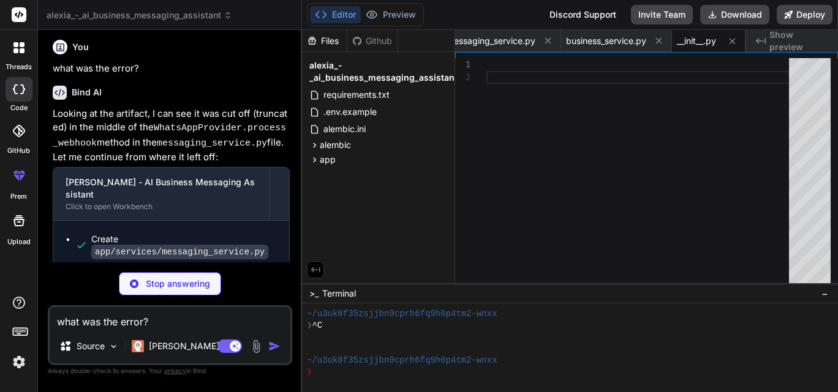
type textarea "x"
type textarea "if not current_user.is_active: raise HTTPException( status_code=status.HTTP_400…"
type textarea "x"
drag, startPoint x: 287, startPoint y: 223, endPoint x: 292, endPoint y: 248, distance: 25.0
click at [292, 248] on div "Bind AI Web Search Created with Pixso. Code Generator You Bind AI 🔹 Project: AL…" at bounding box center [170, 211] width 264 height 362
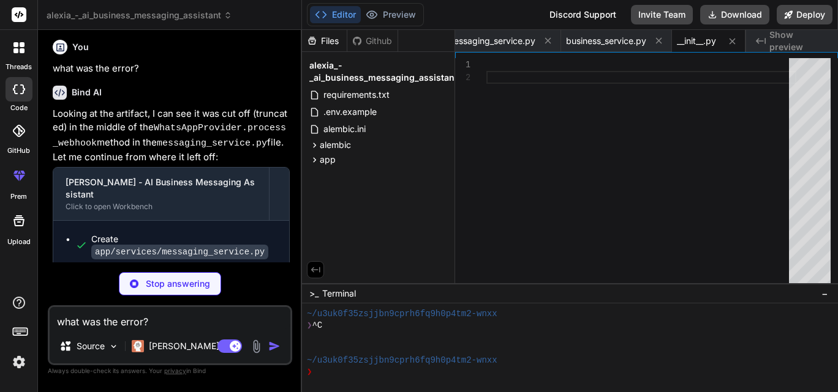
scroll to position [0, 2293]
click at [278, 245] on div "Create app/services/messaging_service.py Create app/services/business_service.p…" at bounding box center [171, 299] width 236 height 157
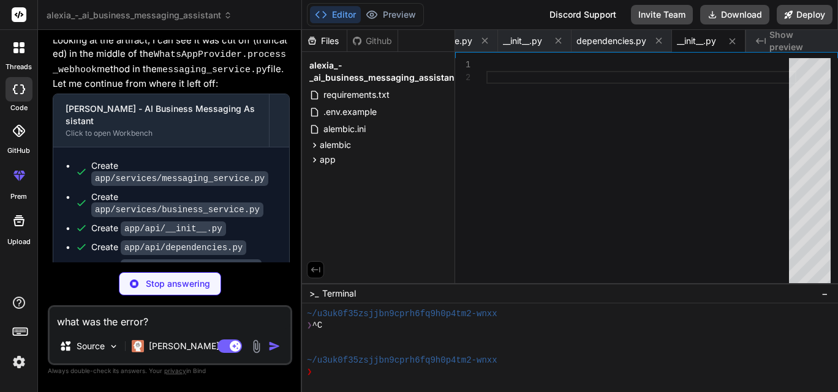
scroll to position [5811, 0]
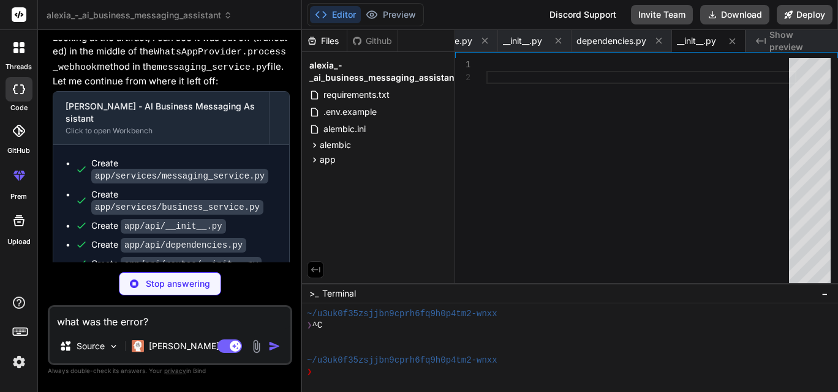
type textarea "x"
type textarea "hashed_password=hashed_password, role=user_data.role ) db.add(db_user) db.commi…"
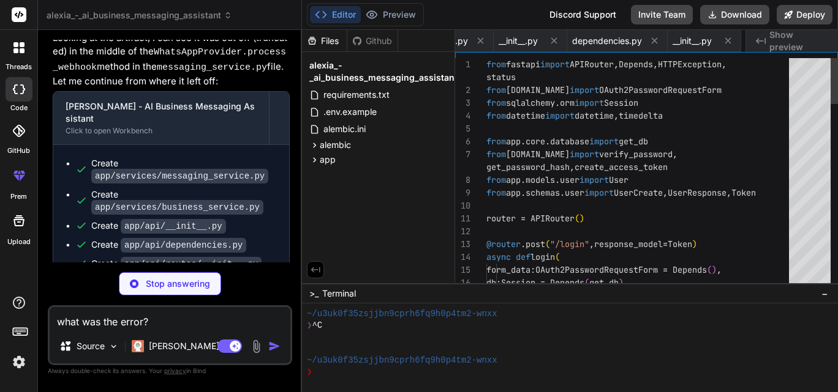
scroll to position [0, 2366]
type textarea "x"
type textarea "activity_data = await get_recent_activity(10, db, current_user) return template…"
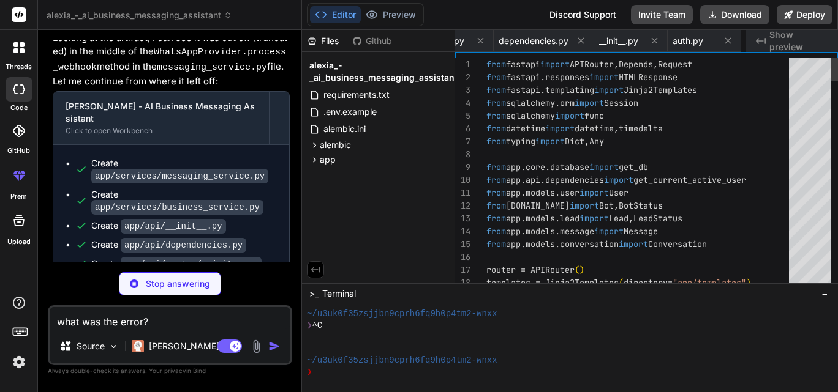
scroll to position [0, 2453]
type textarea "x"
type textarea "bots = db.query(Bot).all() return templates.TemplateResponse( "bots/partials/gr…"
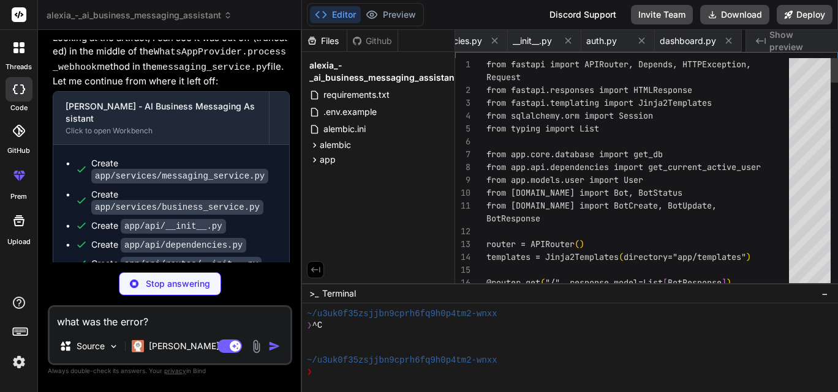
scroll to position [0, 2526]
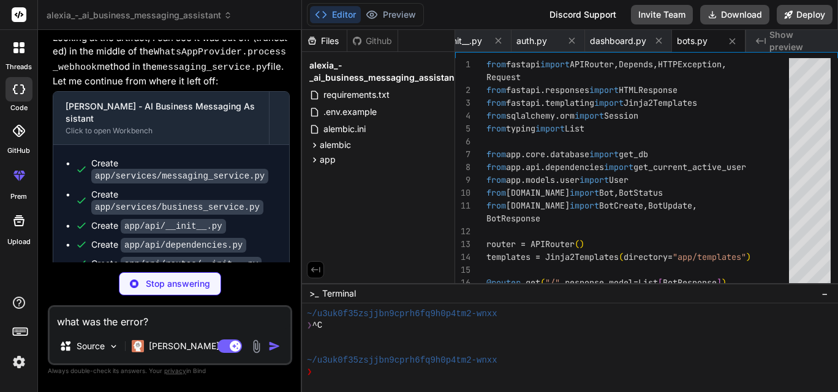
type textarea "x"
type textarea "db.commit() return {"message": "Business deleted successfully"}"
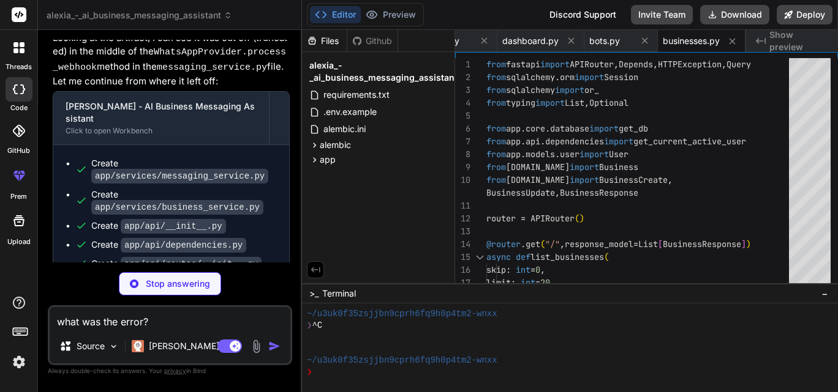
type textarea "x"
type textarea "return LeadResponse.from_orm(lead)"
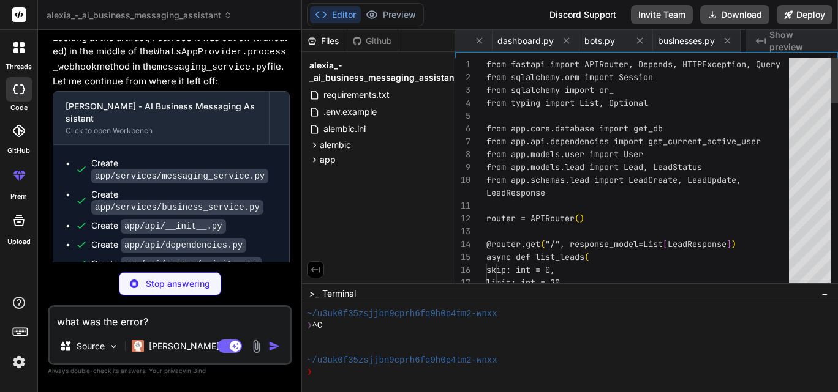
scroll to position [0, 2688]
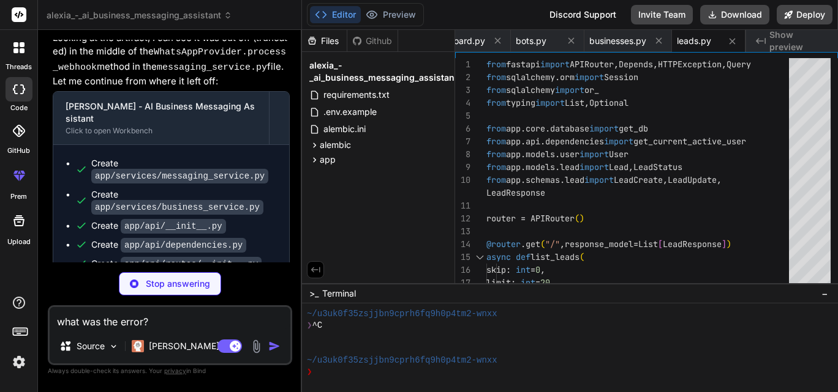
type textarea "x"
type textarea ""message_type": msg.message_type, "created_at": msg.created_at.isoformat(), "ai…"
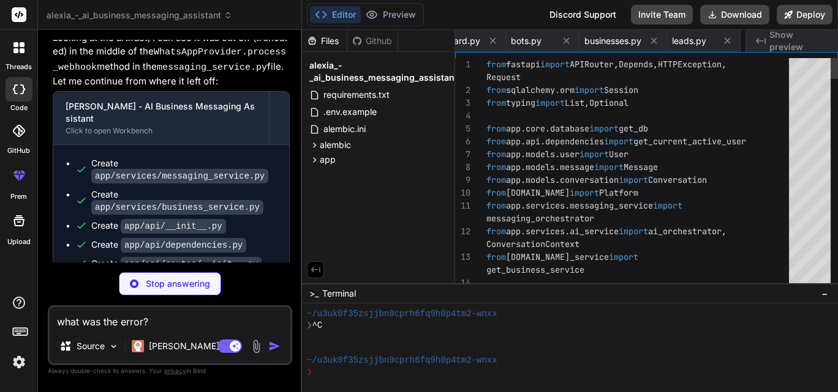
scroll to position [0, 2772]
type textarea "x"
type textarea "for day in daily_leads ] }"
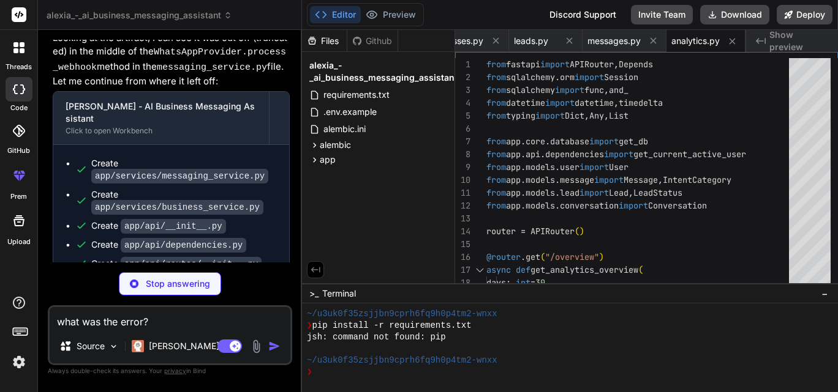
scroll to position [209, 0]
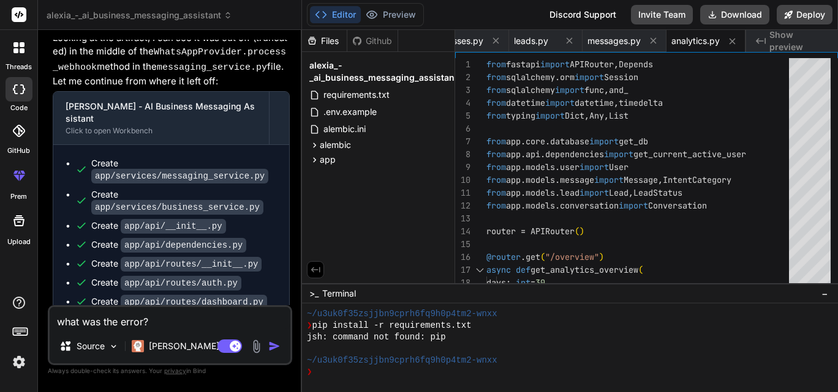
type textarea "x"
click at [276, 315] on div "Create app/api/routes/bots.py" at bounding box center [175, 321] width 201 height 13
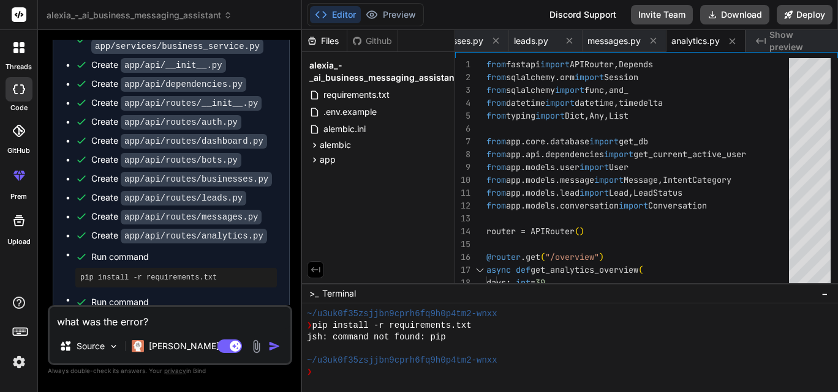
scroll to position [5973, 0]
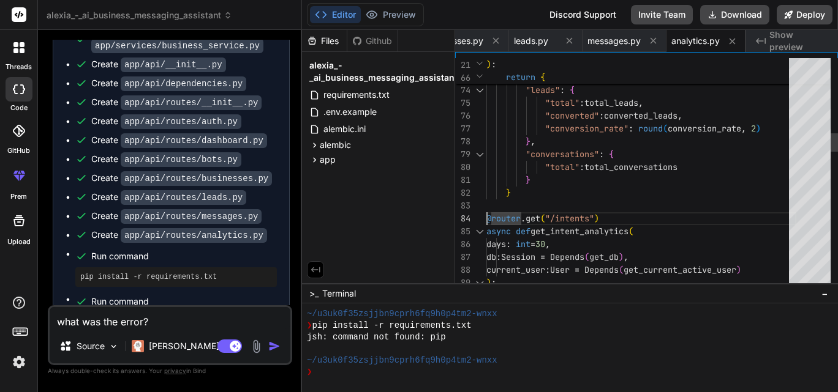
type textarea "): """Get intent distribution analytics""" end_date = datetime.utcnow().date() …"
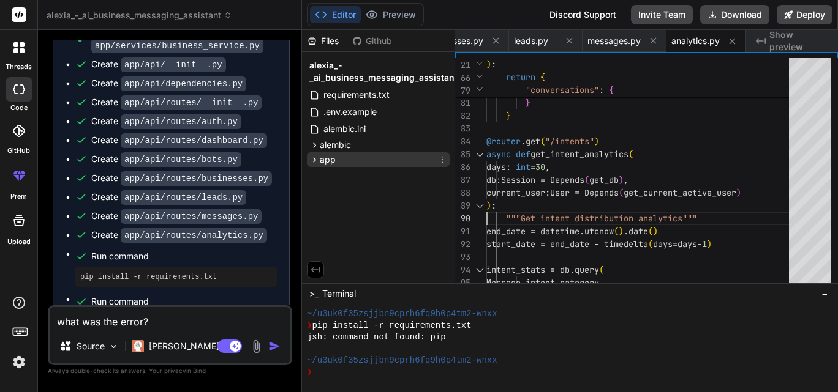
click at [402, 161] on div "app" at bounding box center [378, 159] width 143 height 15
click at [402, 160] on div "app" at bounding box center [378, 159] width 143 height 15
click at [200, 318] on pre "uvicorn app.main:app --reload --host 0.0.0.0 --port 8000" at bounding box center [176, 323] width 192 height 10
click at [266, 318] on pre "uvicorn app.main:app --reload --host 0.0.0.0 --port 8000" at bounding box center [176, 323] width 192 height 10
click at [143, 323] on textarea "what was the error?" at bounding box center [170, 318] width 241 height 22
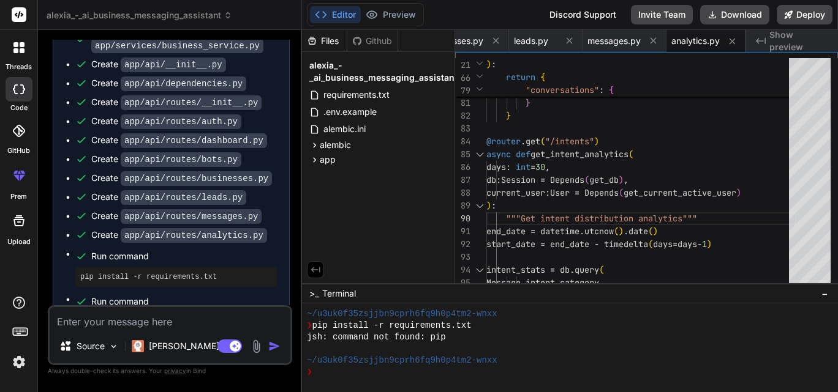
type textarea "a"
type textarea "x"
type textarea "ar"
type textarea "x"
type textarea "are"
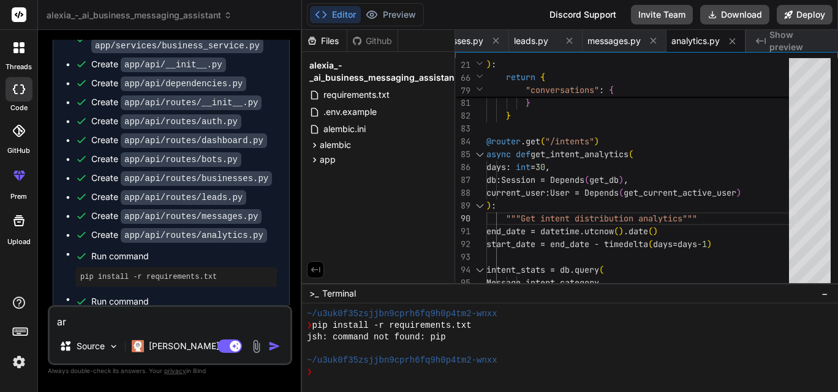
type textarea "x"
type textarea "are"
type textarea "x"
type textarea "are y"
type textarea "x"
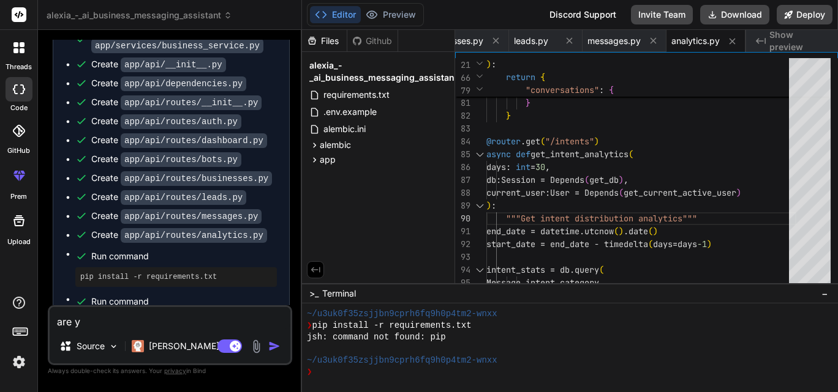
type textarea "are yo"
type textarea "x"
type textarea "are you"
type textarea "x"
type textarea "are you"
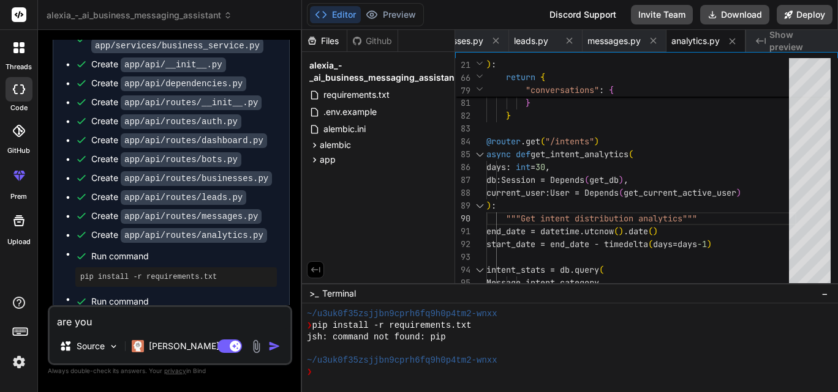
type textarea "x"
type textarea "are you t"
type textarea "x"
type textarea "are you tc"
type textarea "x"
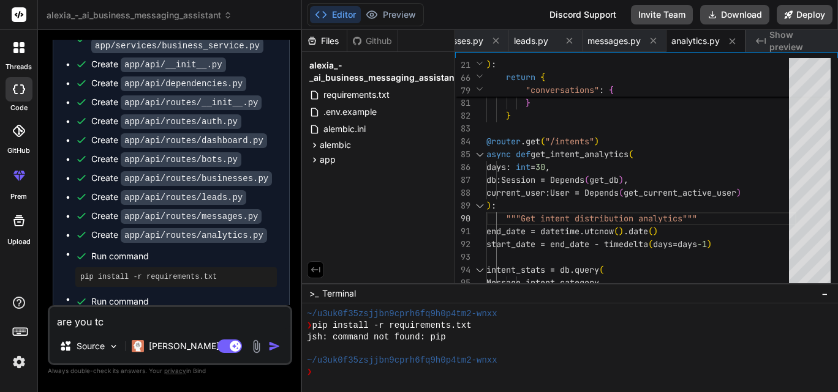
type textarea "are you tcu"
type textarea "x"
type textarea "are you tc"
type textarea "x"
type textarea "are you t"
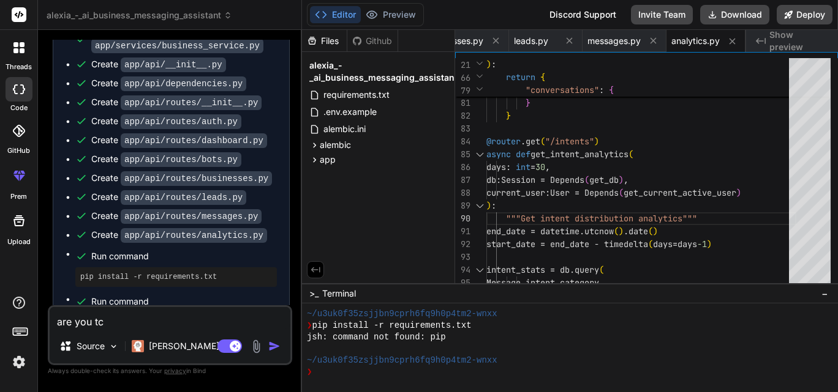
type textarea "x"
type textarea "are you"
type textarea "x"
type textarea "are you s"
type textarea "x"
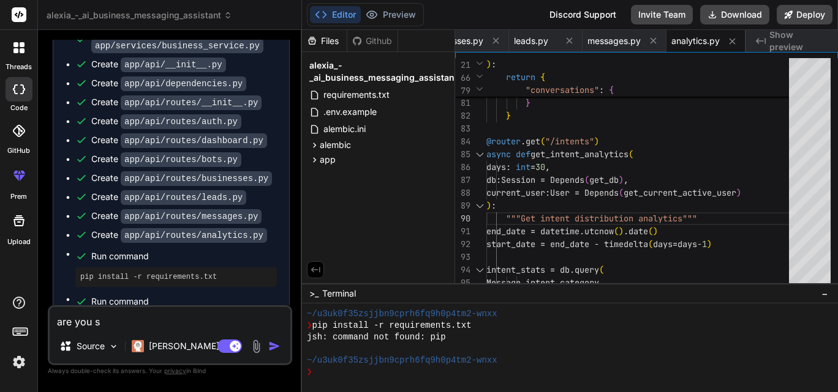
type textarea "are you st"
type textarea "x"
type textarea "are you stu"
type textarea "x"
type textarea "are you stuc"
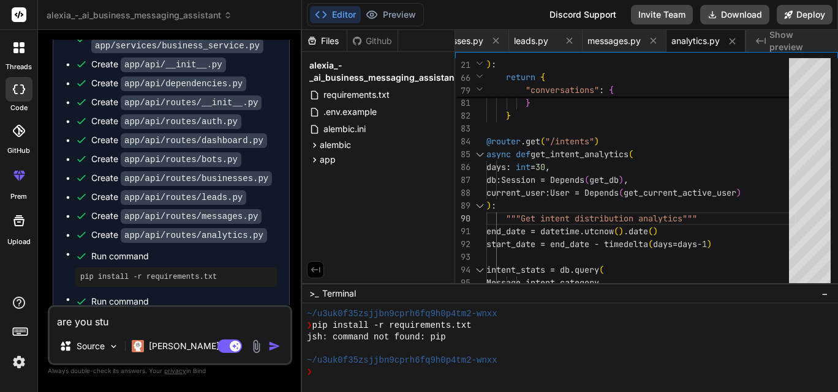
type textarea "x"
type textarea "are you stuck"
type textarea "x"
type textarea "are you stucke"
type textarea "x"
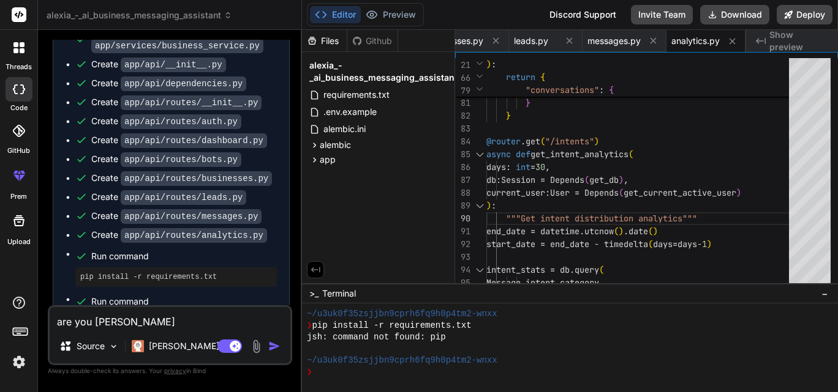
type textarea "are you stucked"
type textarea "x"
type textarea "are you stucked="
type textarea "x"
type textarea "are you stucked"
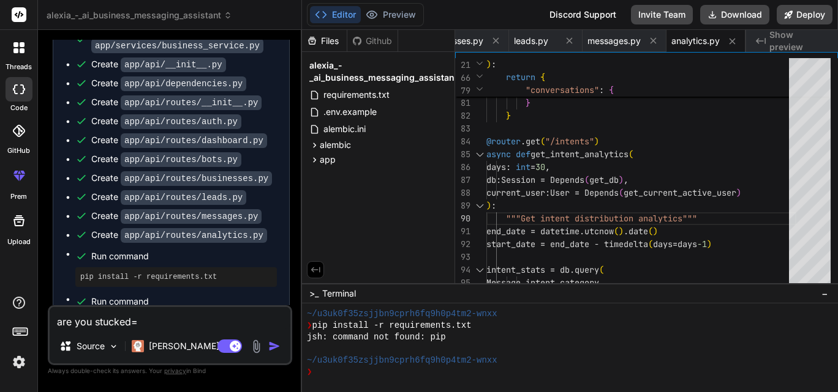
type textarea "x"
type textarea "are you stucked?"
type textarea "x"
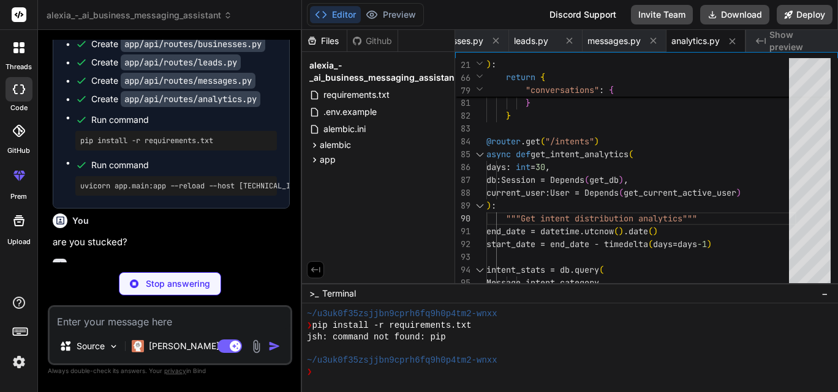
scroll to position [6091, 0]
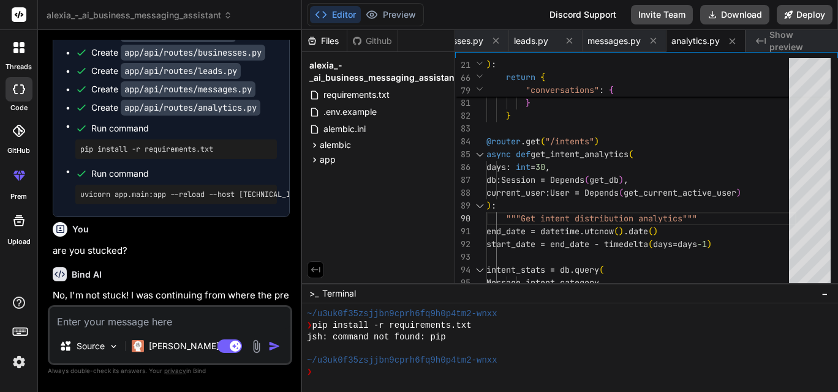
click at [172, 268] on div "Bind AI" at bounding box center [171, 275] width 237 height 14
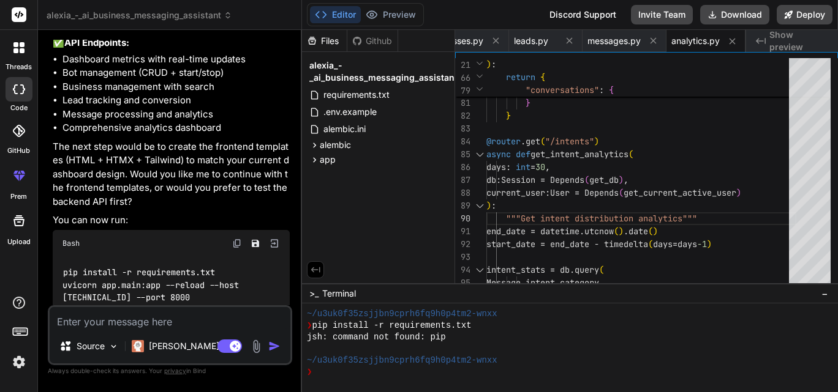
scroll to position [6682, 0]
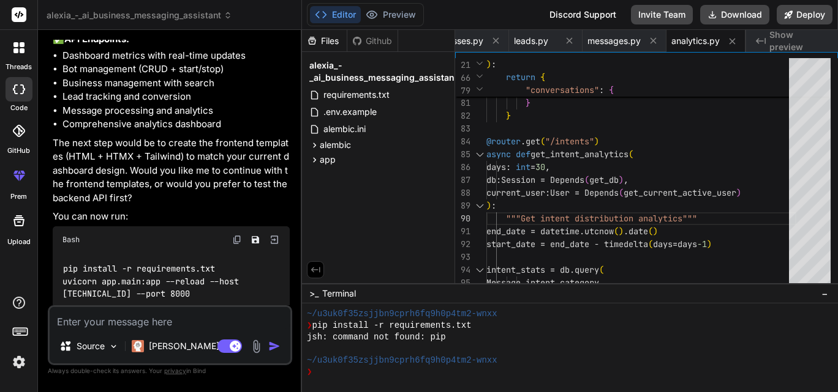
click at [136, 326] on textarea at bounding box center [170, 318] width 241 height 22
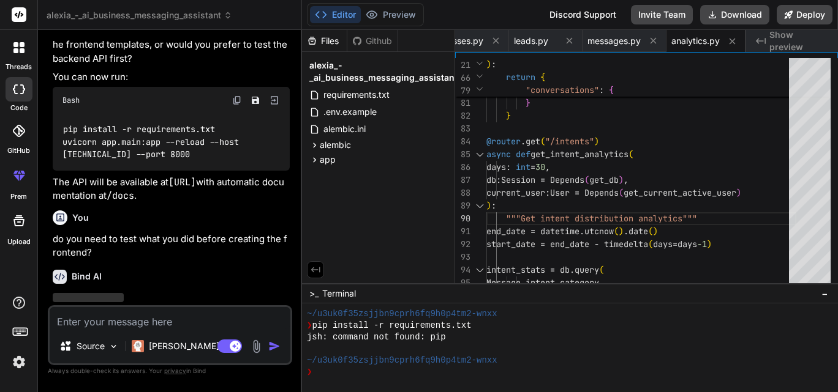
scroll to position [6823, 0]
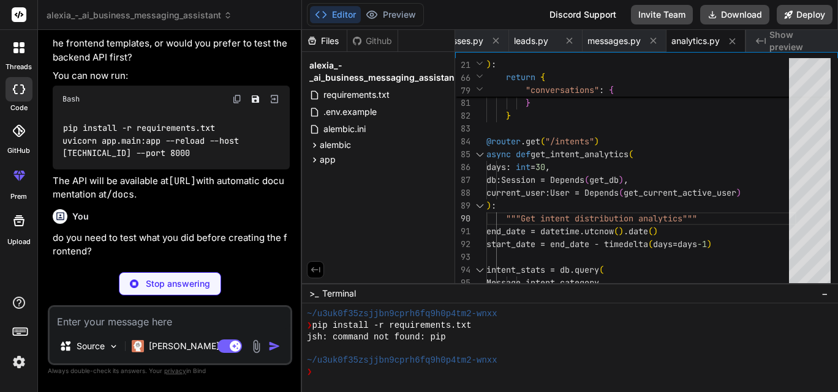
click at [228, 269] on div "Bind AI" at bounding box center [171, 276] width 237 height 14
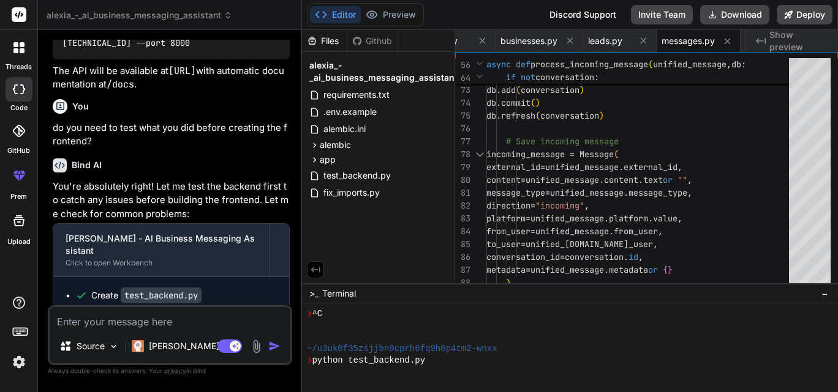
scroll to position [361, 0]
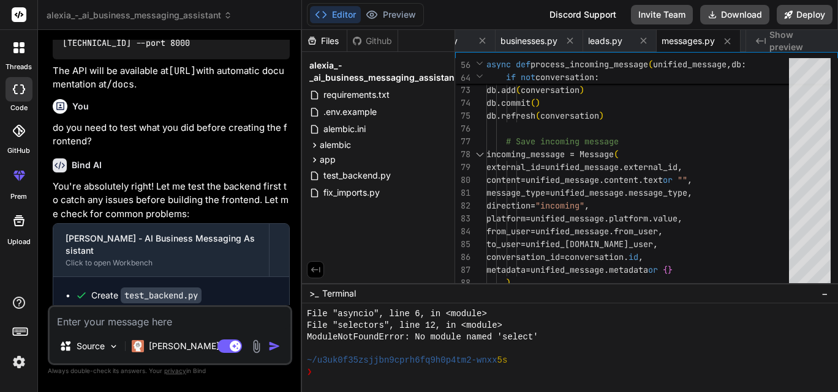
click at [247, 308] on div "Create fix_imports.py" at bounding box center [175, 314] width 201 height 12
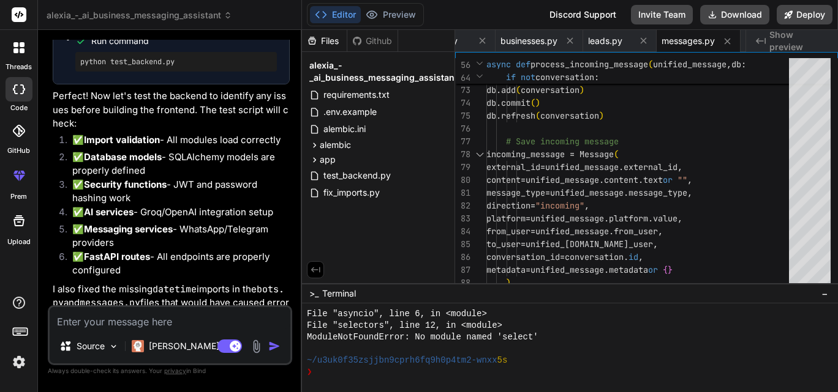
scroll to position [7265, 0]
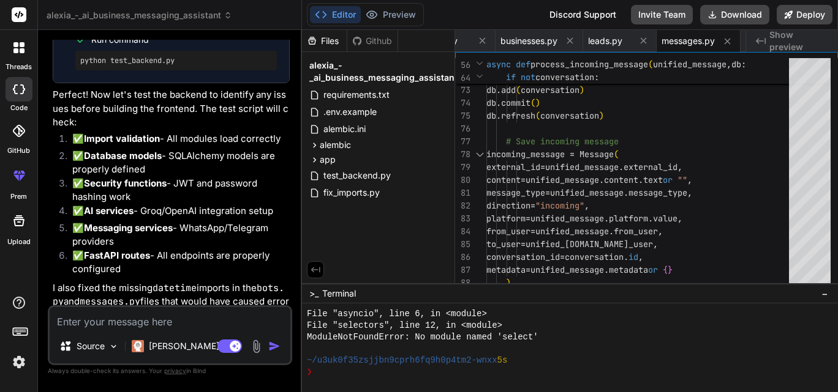
click at [273, 345] on img "button" at bounding box center [274, 346] width 12 height 12
click at [171, 321] on textarea at bounding box center [170, 318] width 241 height 22
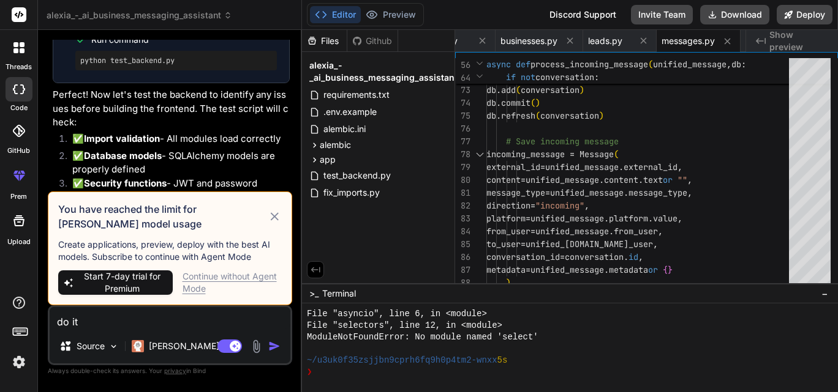
click at [277, 219] on icon at bounding box center [275, 216] width 8 height 8
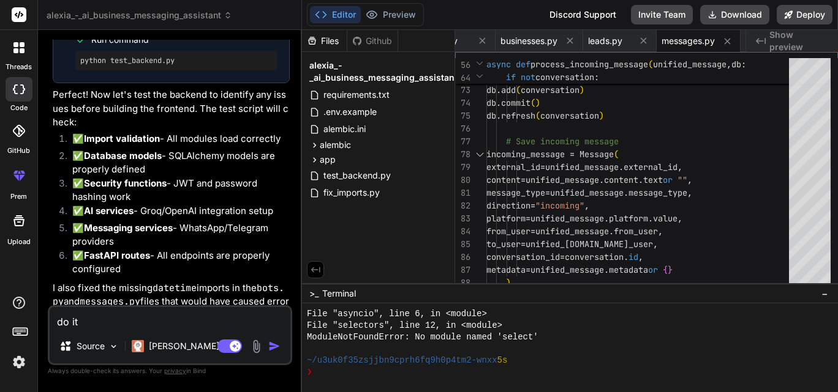
drag, startPoint x: 86, startPoint y: 327, endPoint x: 28, endPoint y: 312, distance: 60.6
click at [28, 312] on div "threads code GitHub prem Upload alexia_-_ai_business_messaging_assistant Create…" at bounding box center [419, 196] width 838 height 392
click at [732, 16] on button "Download" at bounding box center [734, 15] width 69 height 20
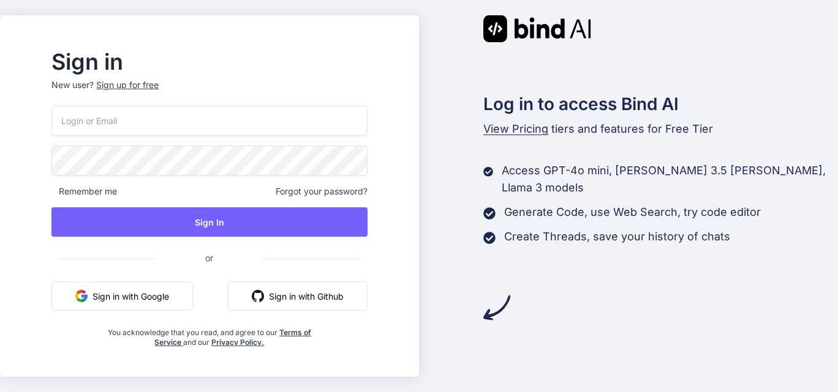
click at [122, 289] on button "Sign in with Google" at bounding box center [121, 296] width 141 height 29
